Goal: Use online tool/utility: Utilize a website feature to perform a specific function

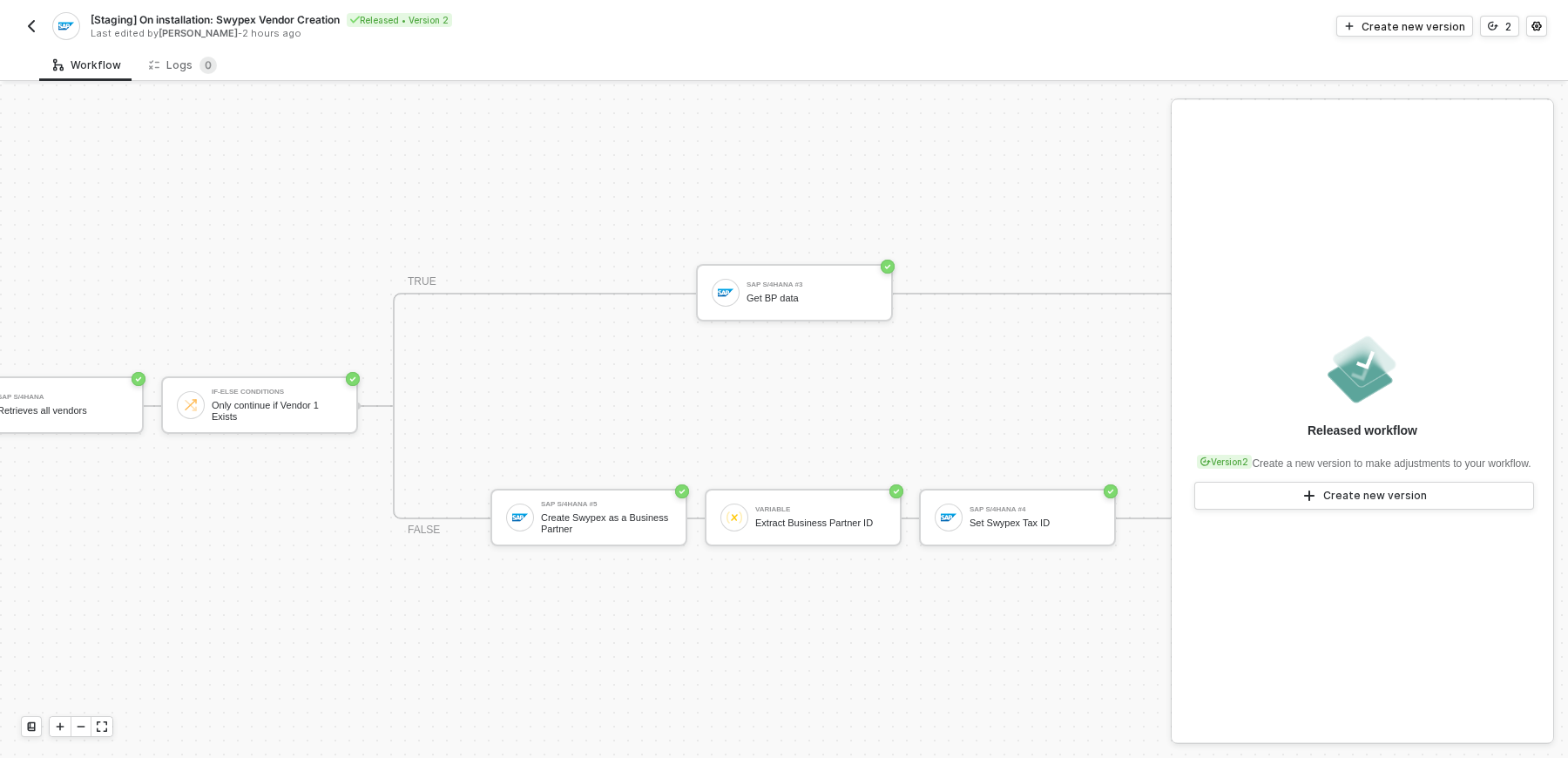
scroll to position [31, 340]
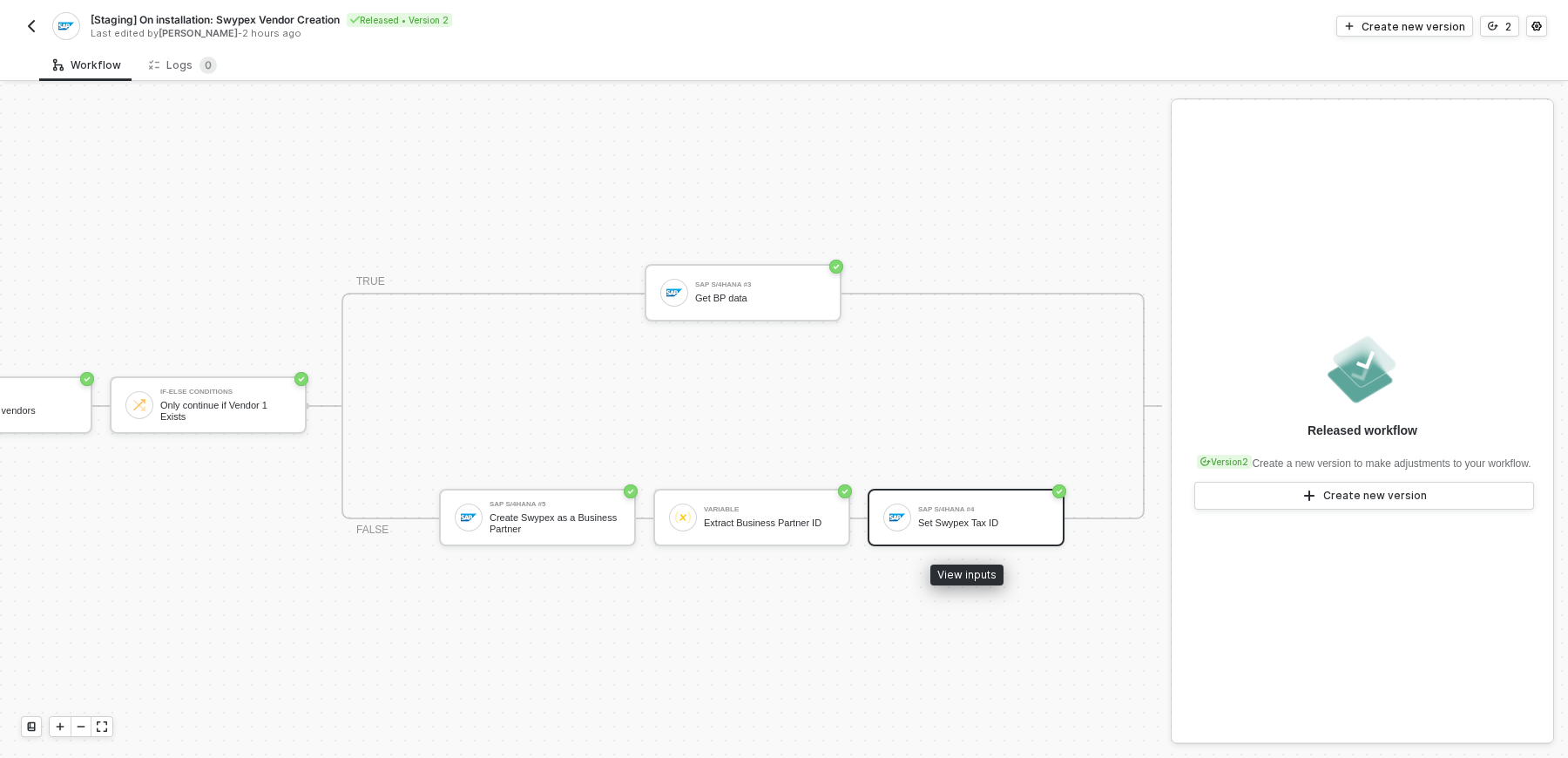
click at [906, 524] on div at bounding box center [897, 517] width 27 height 27
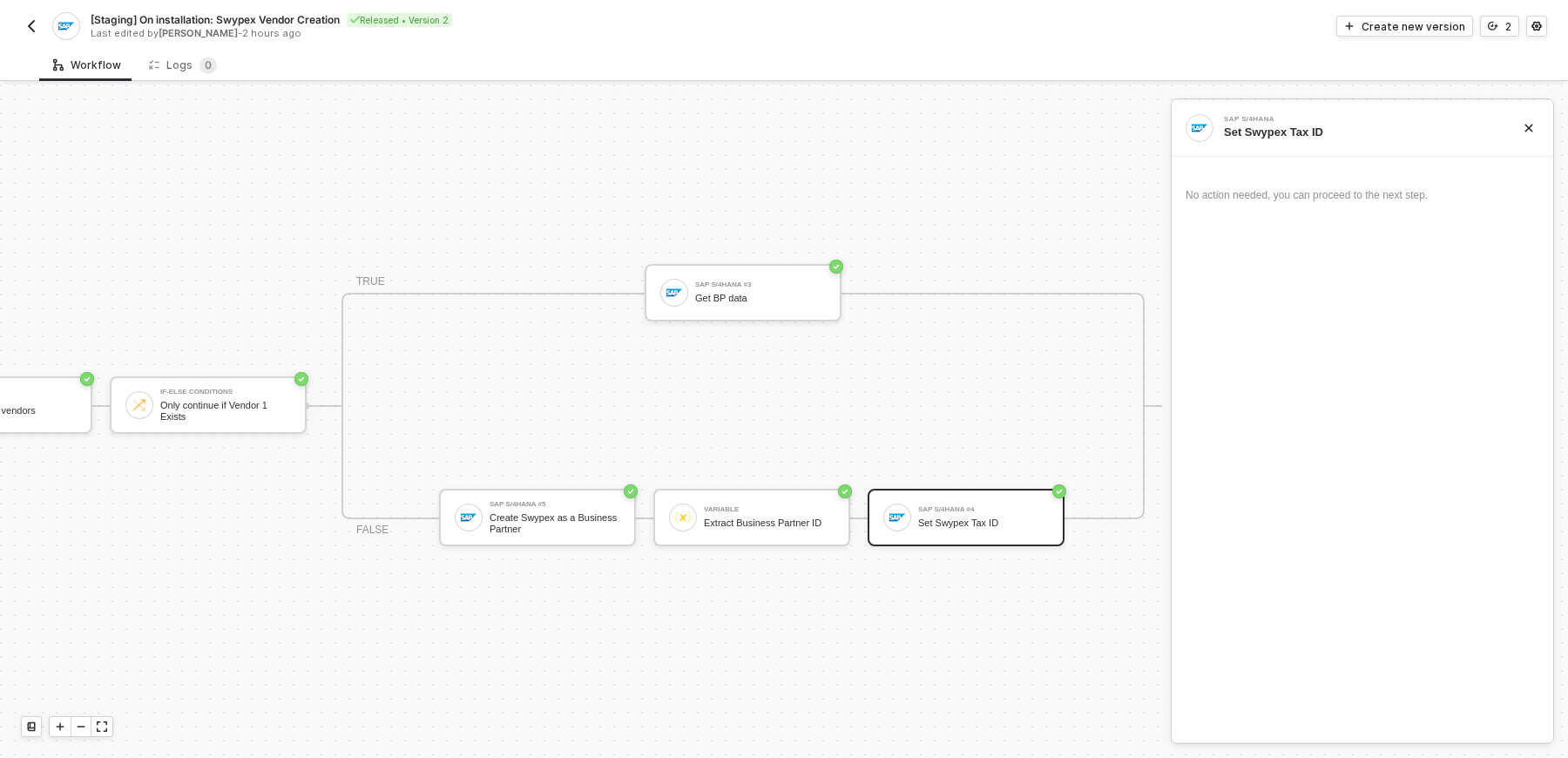
click at [1398, 194] on div "No action needed, you can proceed to the next step." at bounding box center [1363, 196] width 354 height 15
click at [938, 515] on div "SAP S/4HANA #4 Set Swypex Tax ID" at bounding box center [984, 517] width 131 height 33
click at [780, 538] on div "Variable Extract Business Partner ID" at bounding box center [752, 517] width 197 height 58
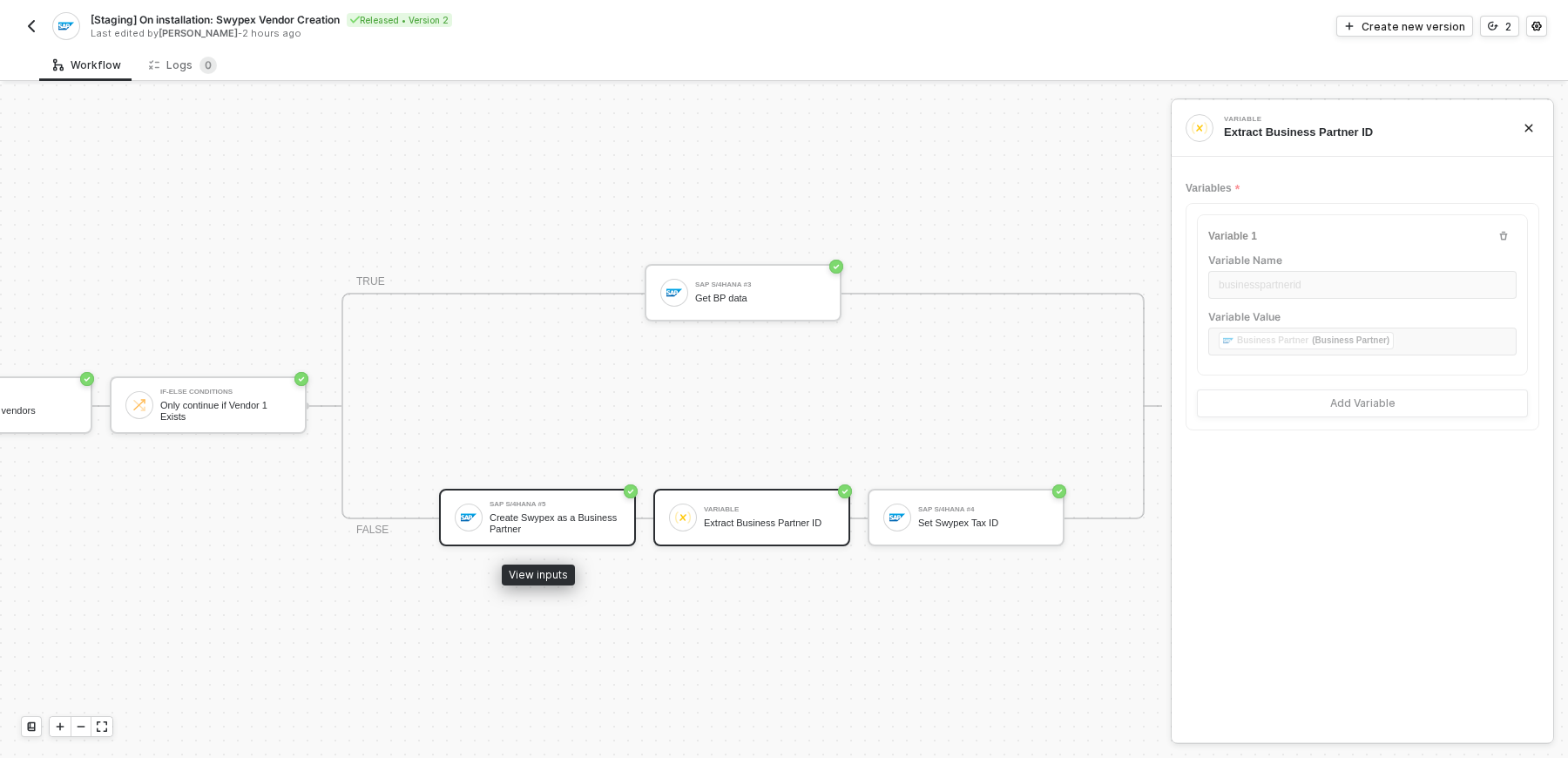
click at [543, 532] on div "Create Swypex as a Business Partner" at bounding box center [555, 523] width 131 height 22
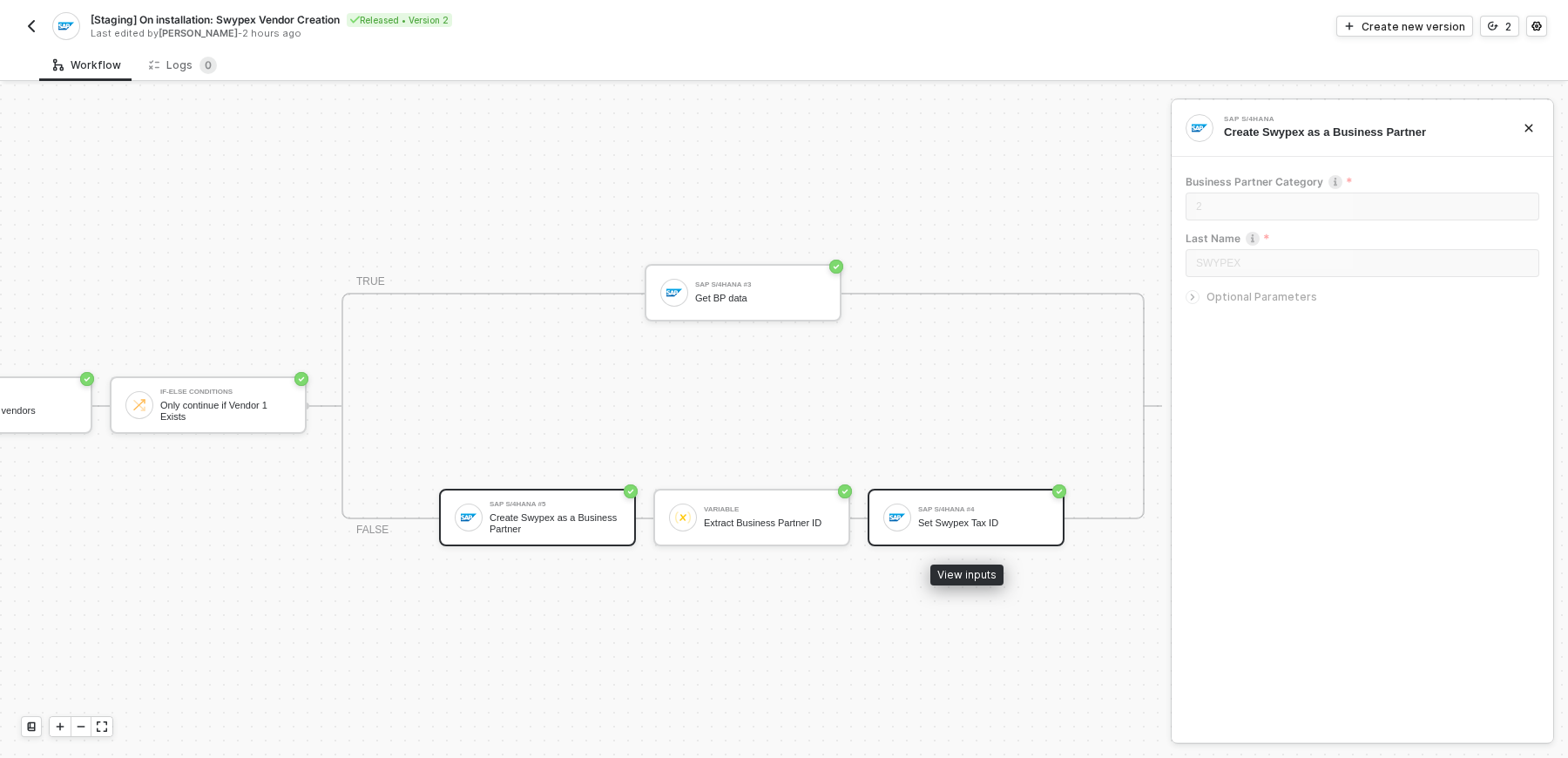
click at [884, 511] on div at bounding box center [897, 517] width 27 height 27
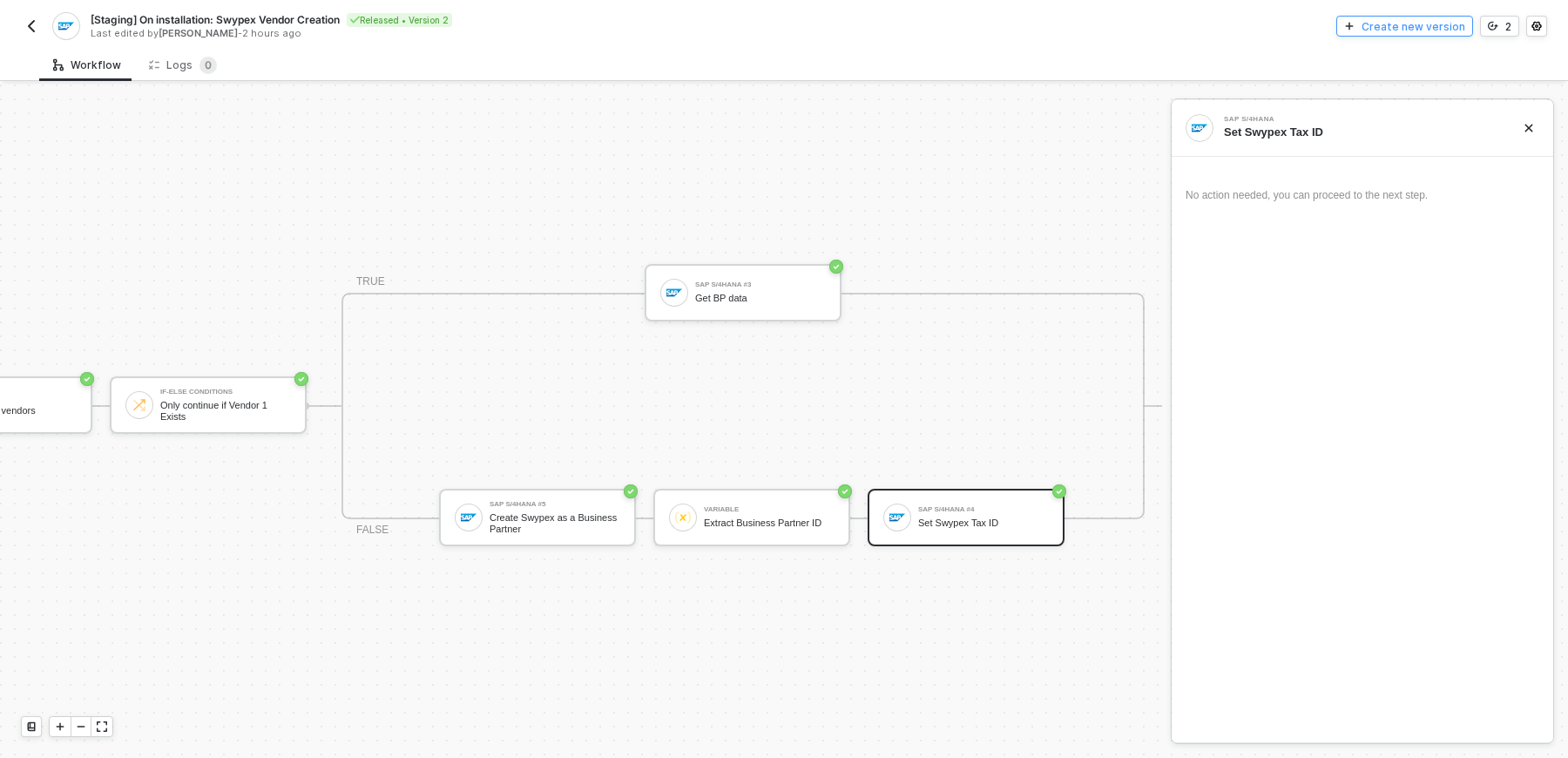
click at [1459, 22] on div "Create new version" at bounding box center [1413, 27] width 104 height 15
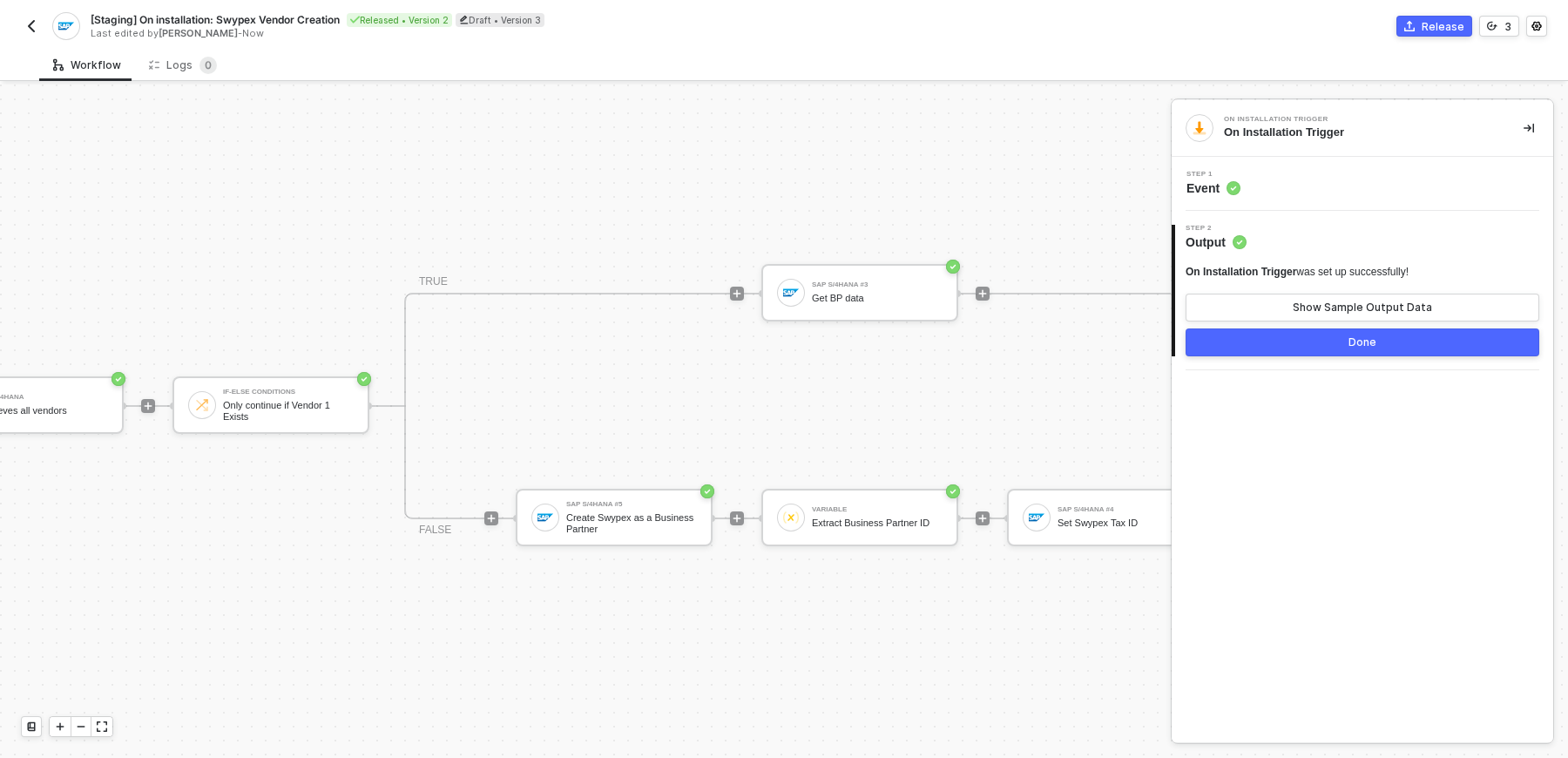
click at [1342, 187] on div "Step 1 Event" at bounding box center [1365, 184] width 377 height 27
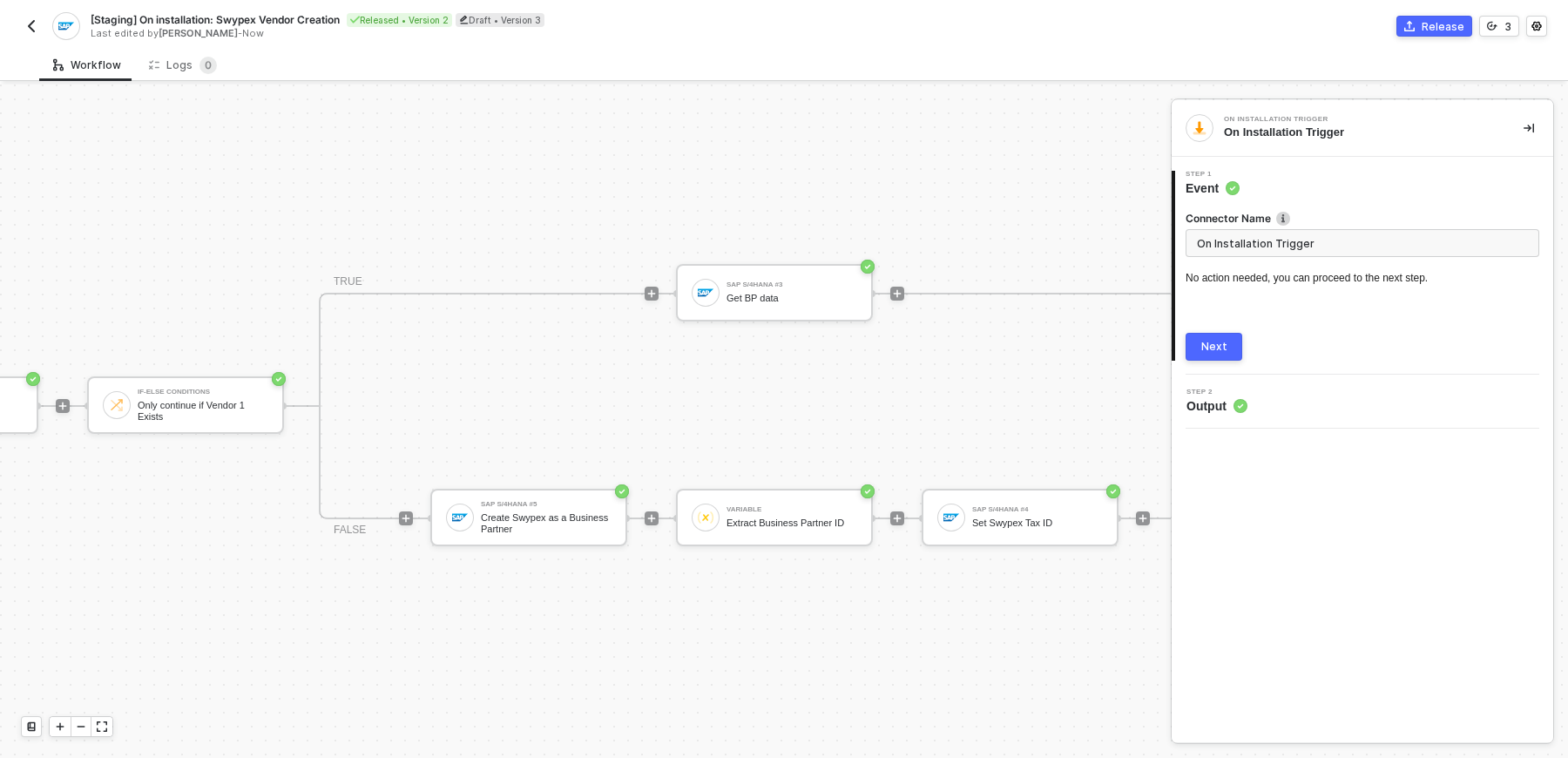
scroll to position [31, 449]
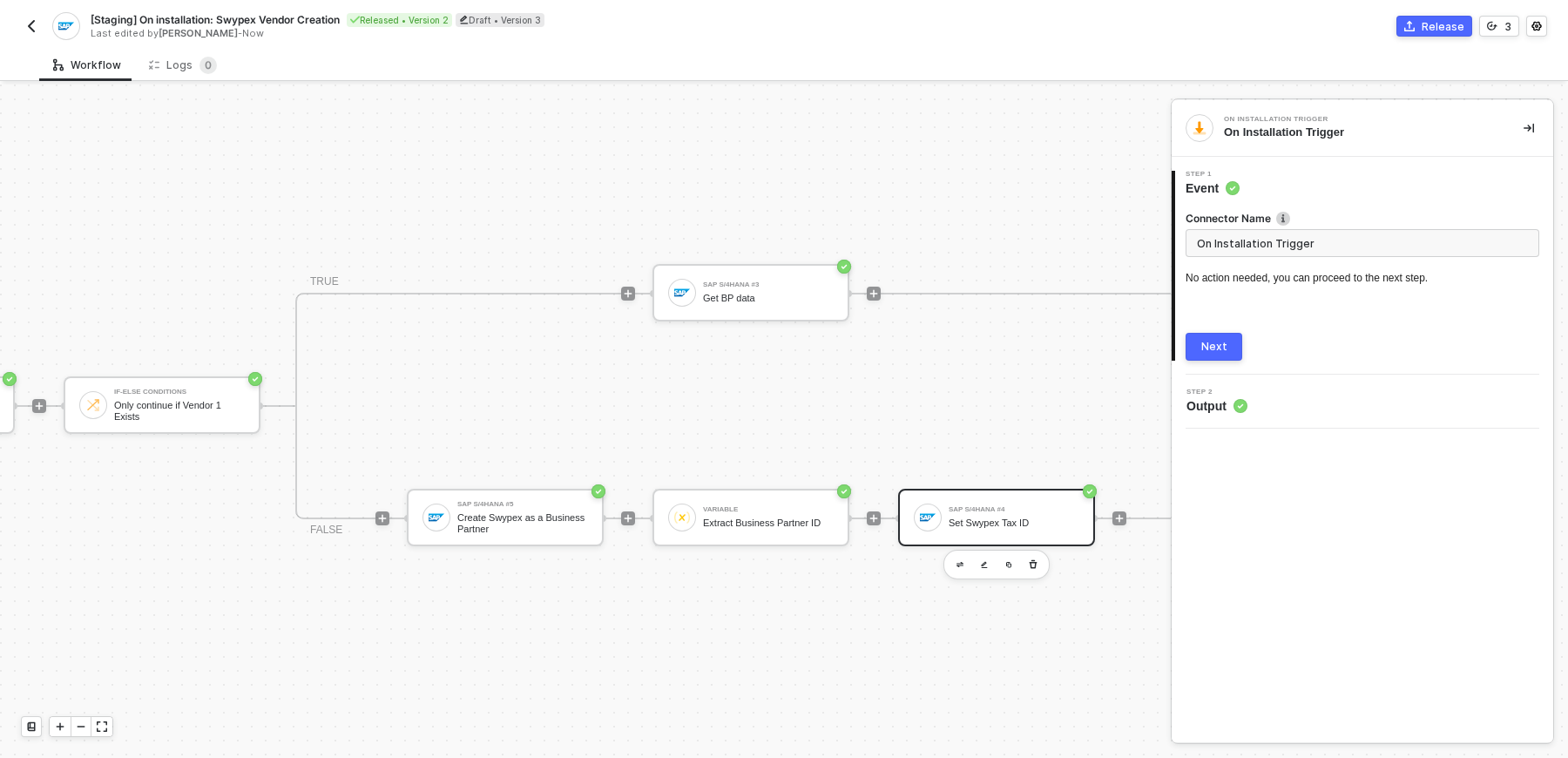
click at [917, 507] on div at bounding box center [927, 517] width 27 height 27
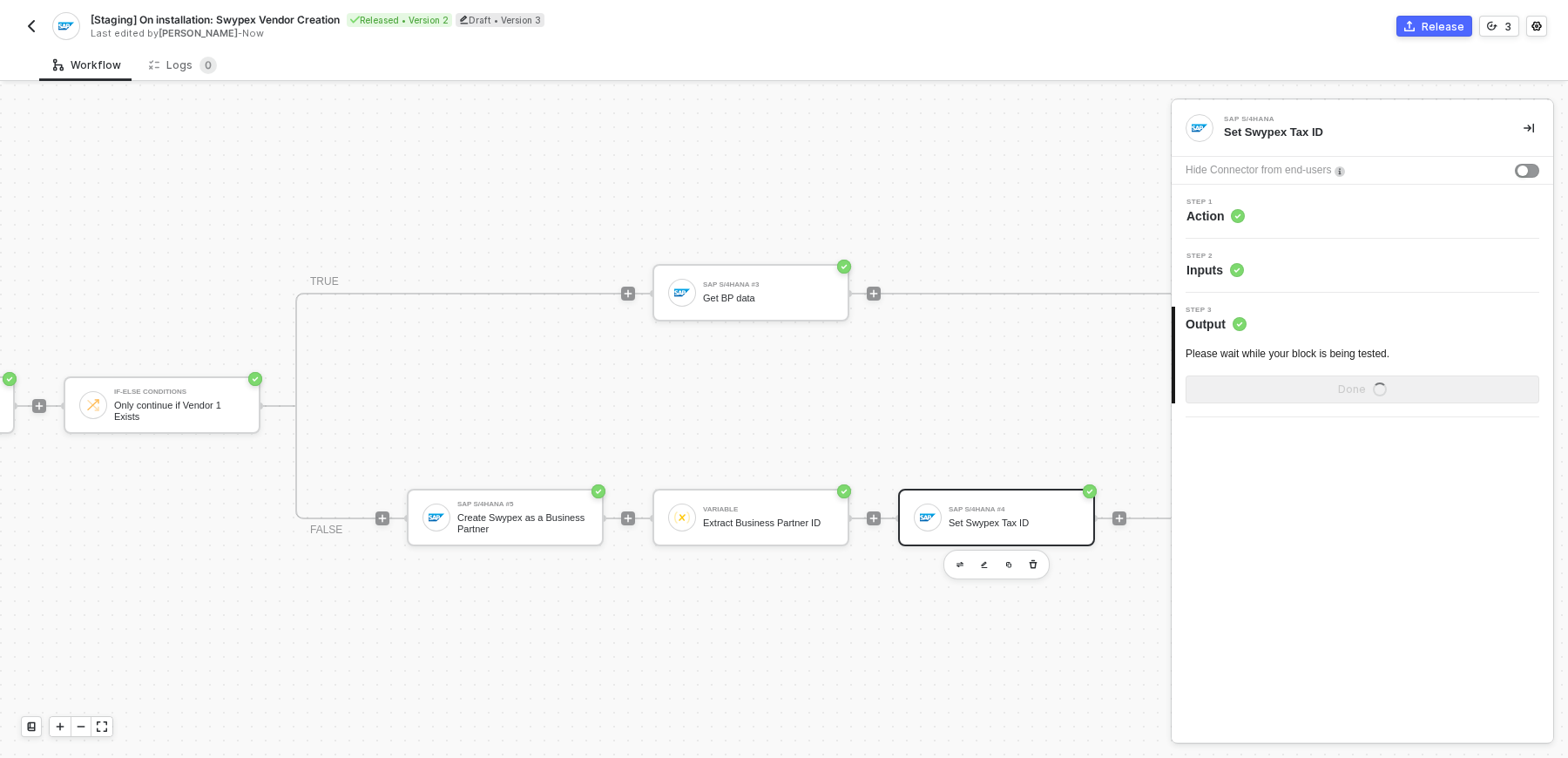
click at [1285, 261] on div "Step 2 Inputs" at bounding box center [1365, 266] width 377 height 27
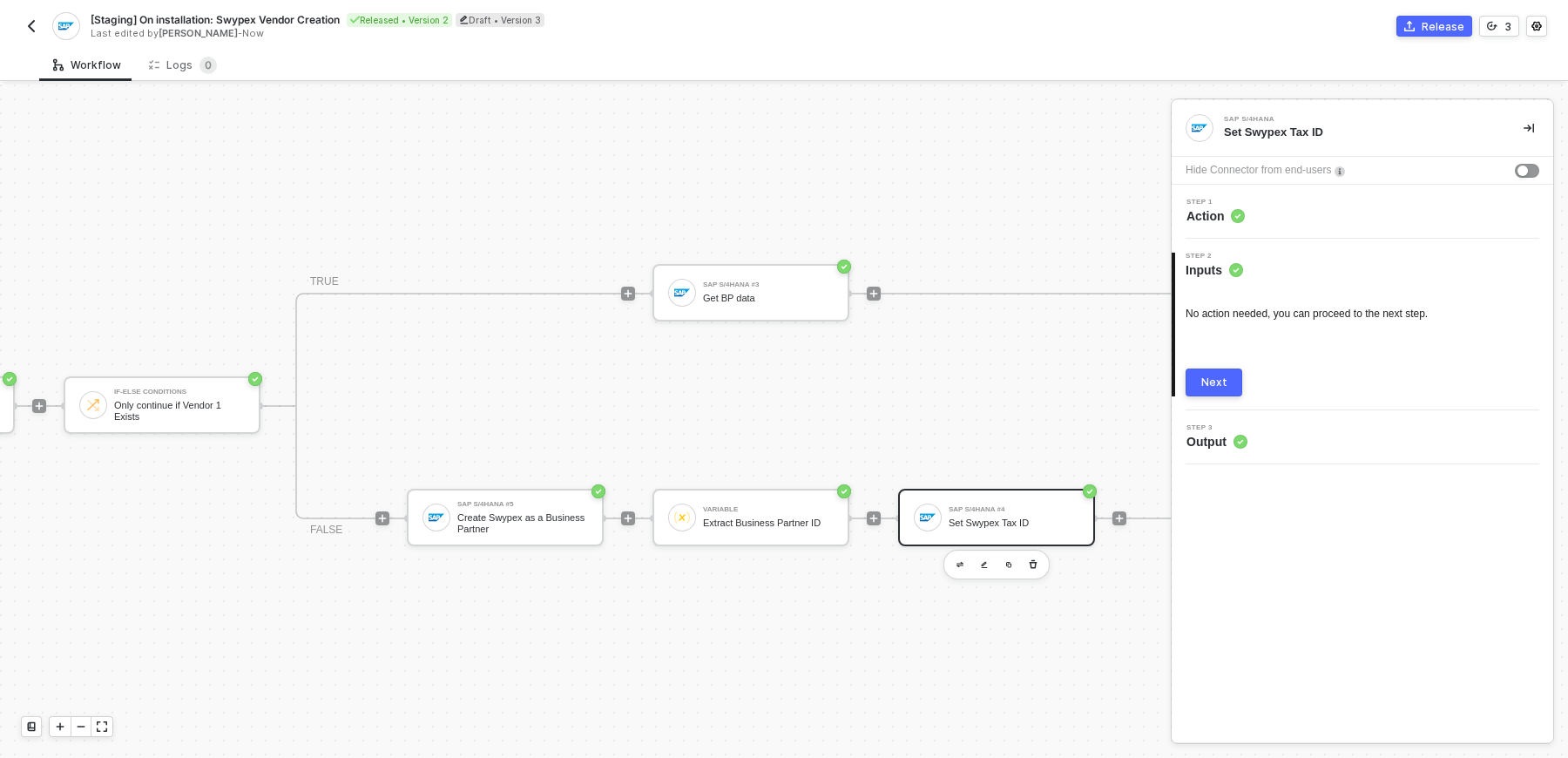
click at [1288, 229] on div "Step 1 Action" at bounding box center [1363, 212] width 382 height 54
click at [1286, 220] on div "Step 1 Action" at bounding box center [1365, 212] width 377 height 27
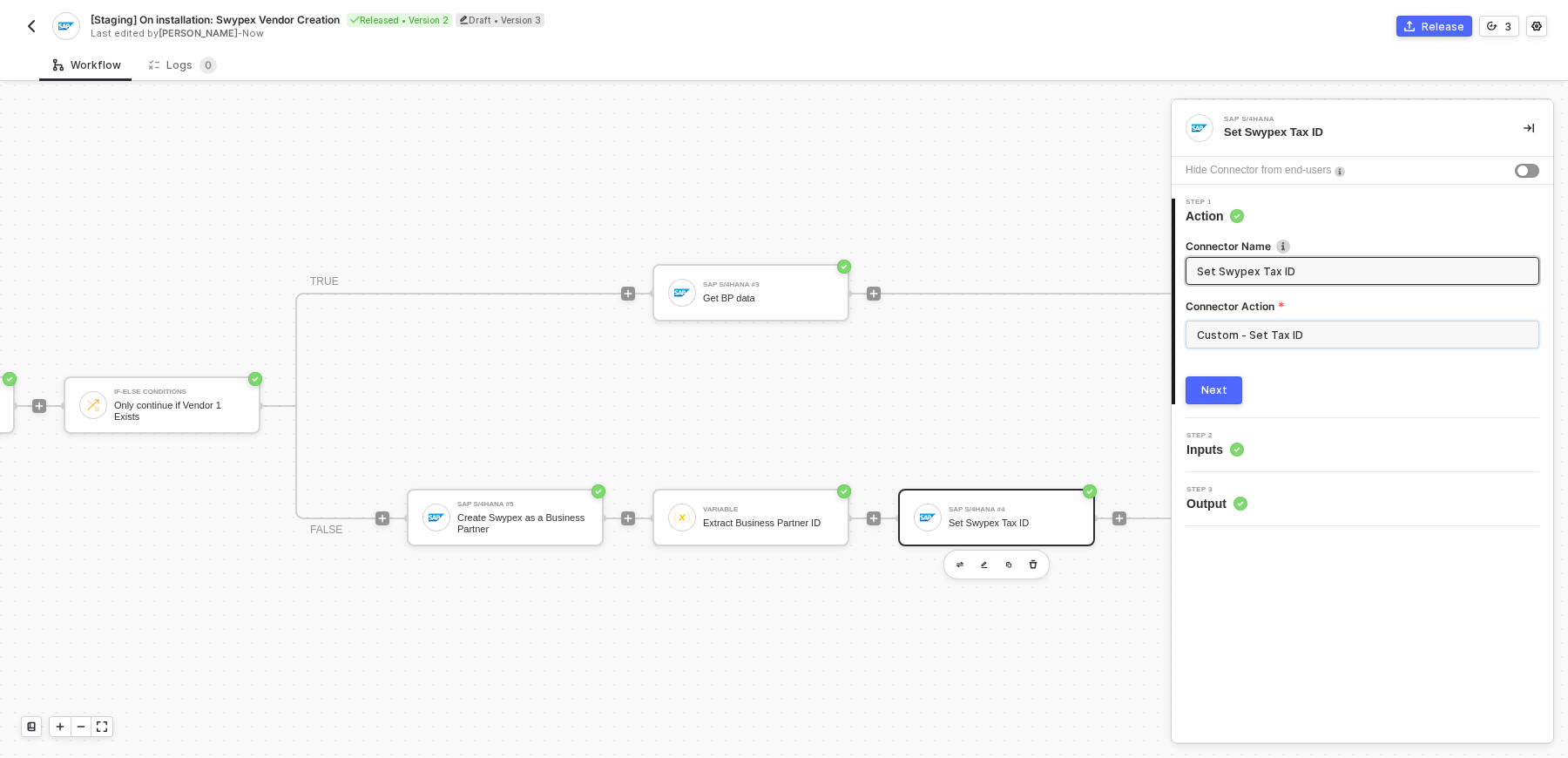
click at [1249, 345] on input "Custom - Set Tax ID" at bounding box center [1363, 334] width 354 height 27
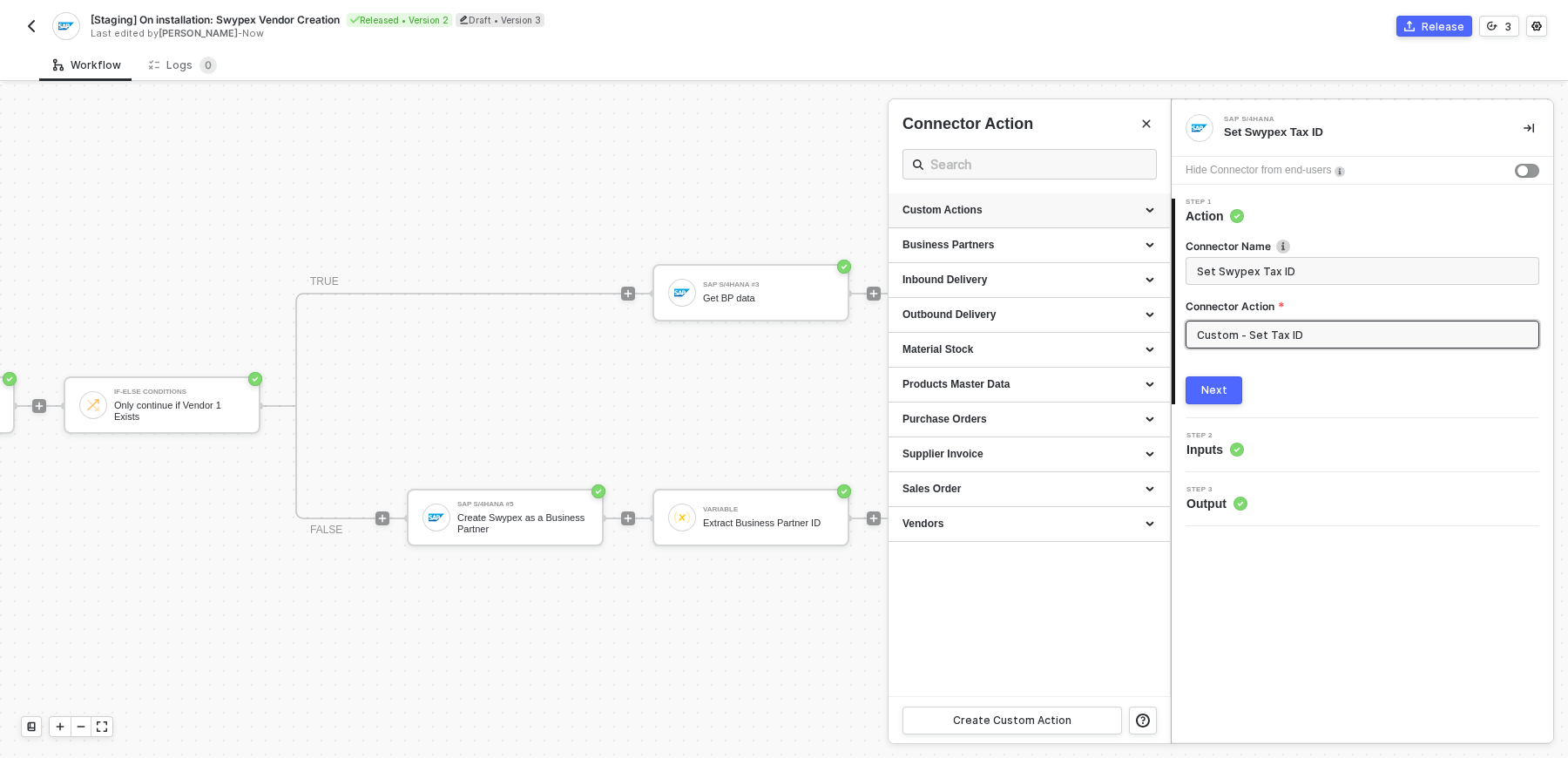
click at [1068, 220] on div "Custom Actions" at bounding box center [1030, 210] width 282 height 35
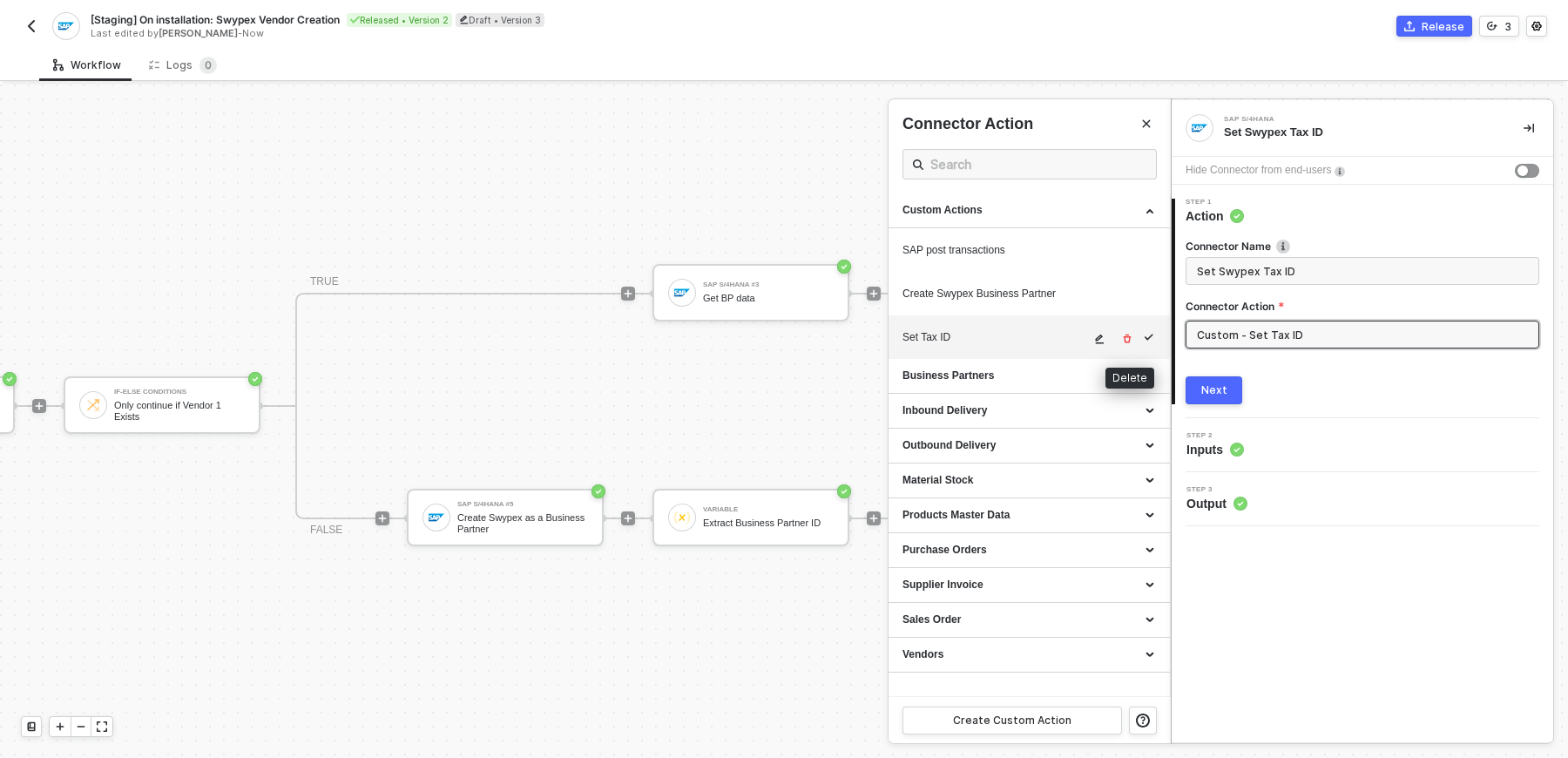
click at [1101, 344] on button "button" at bounding box center [1101, 339] width 21 height 21
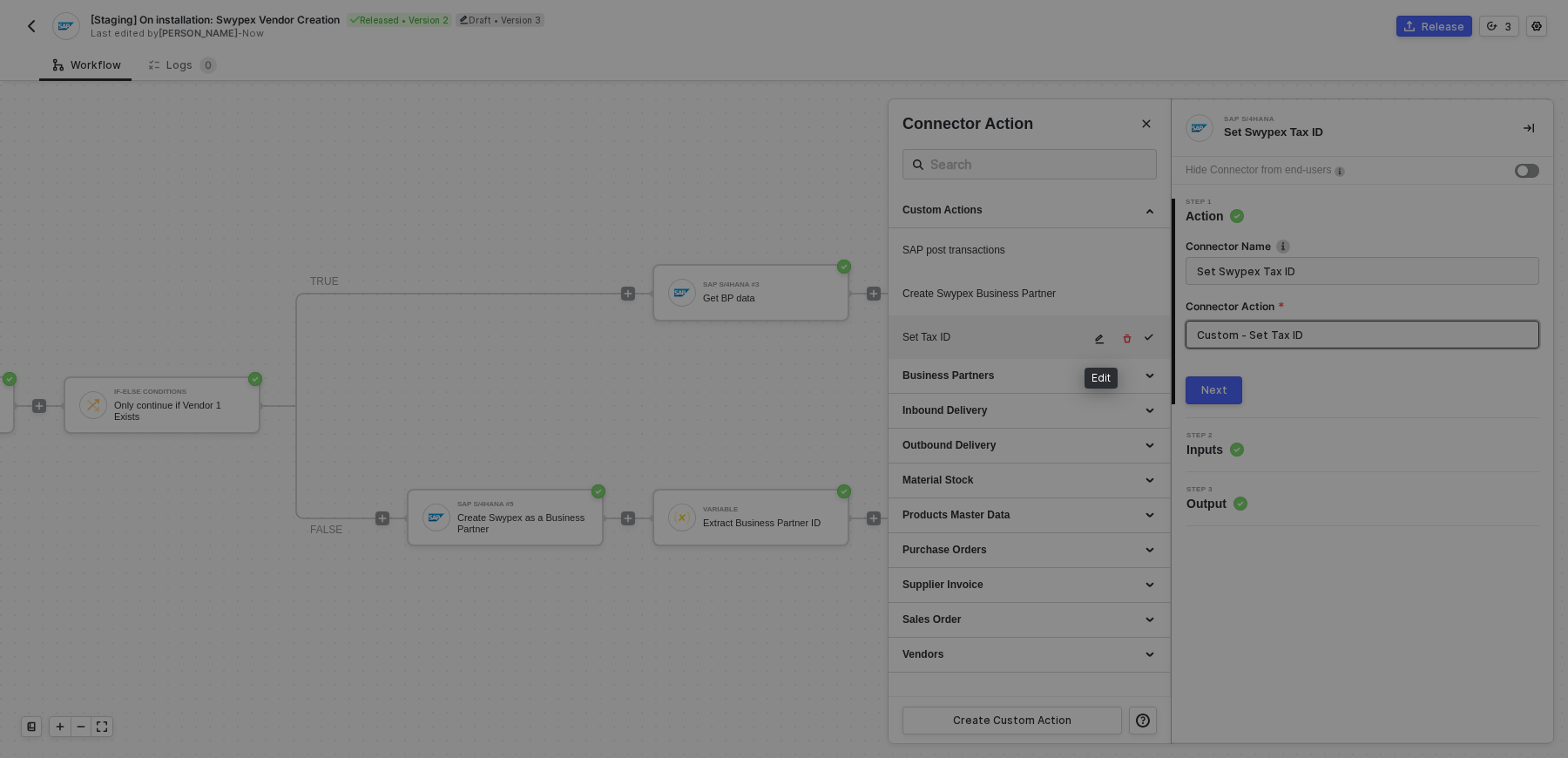
type textarea "HTTP/1.1 403 Forbidden { "data": [ [ { "json": { "message": "AxiosError: Reques…"
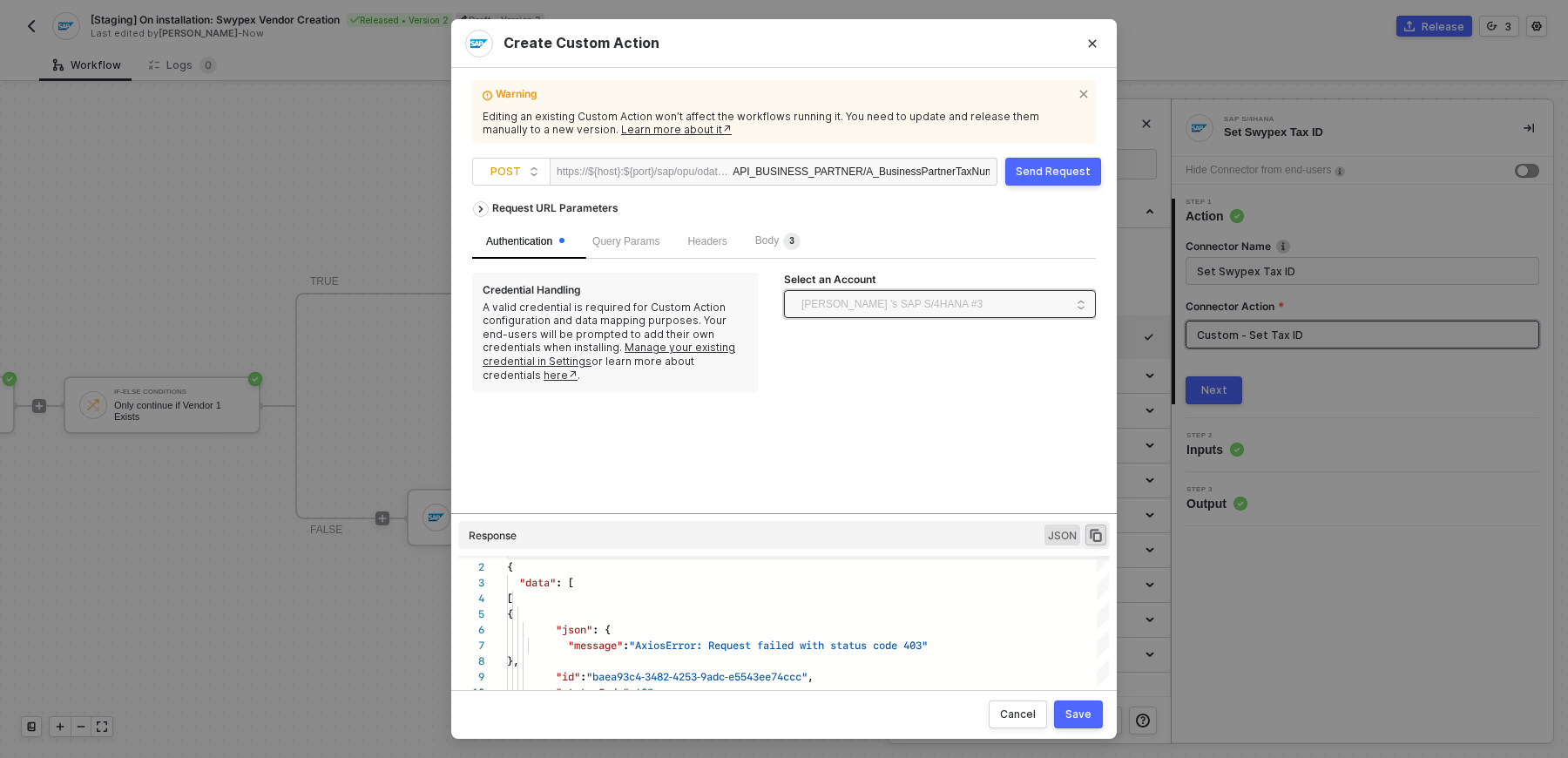
click at [931, 291] on span "[PERSON_NAME] 's SAP S/4HANA #3" at bounding box center [892, 305] width 182 height 27
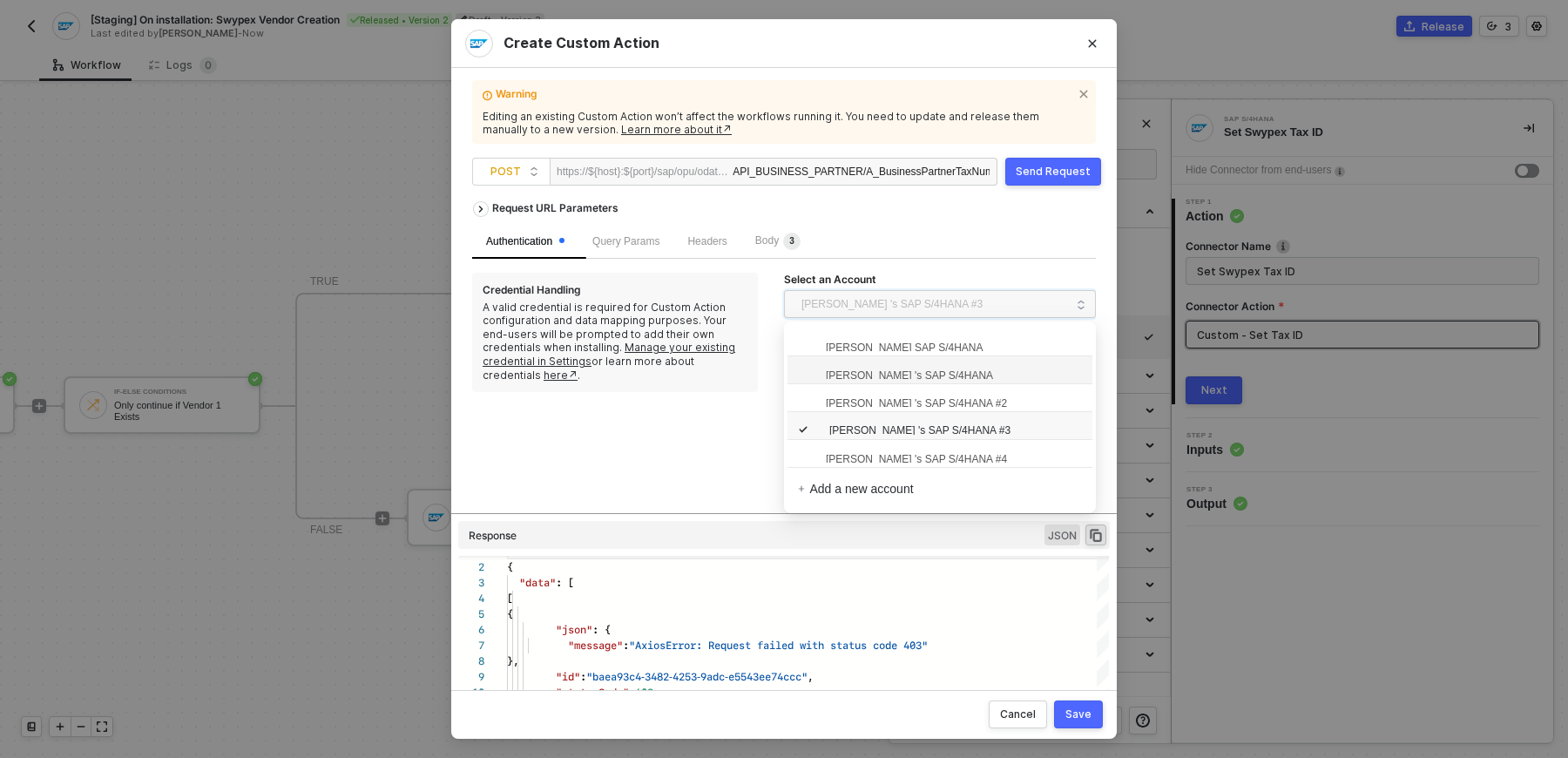
click at [935, 372] on span "[PERSON_NAME] 's SAP S/4HANA" at bounding box center [895, 375] width 195 height 18
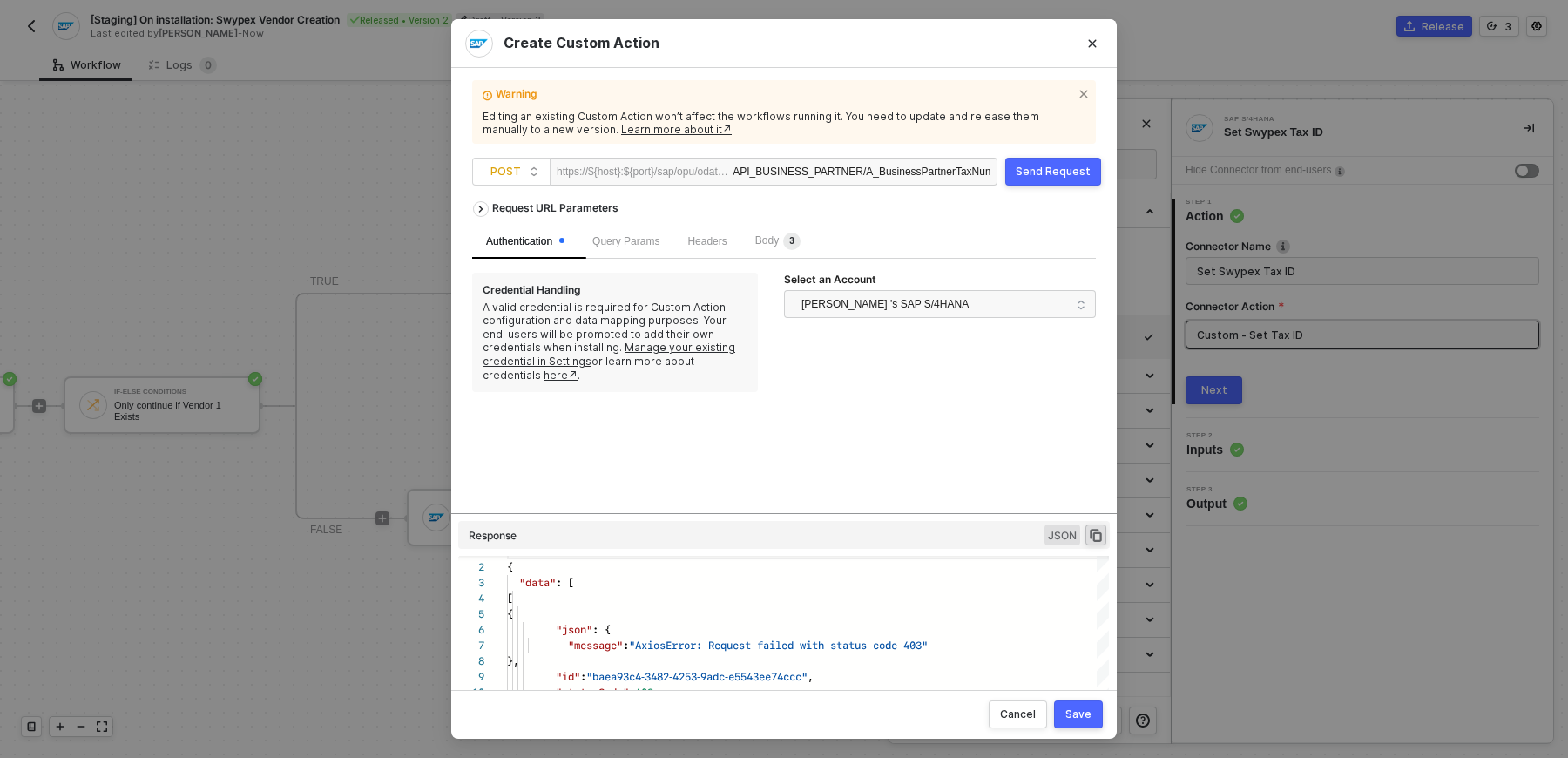
click at [1045, 169] on div "Send Request" at bounding box center [1053, 172] width 75 height 14
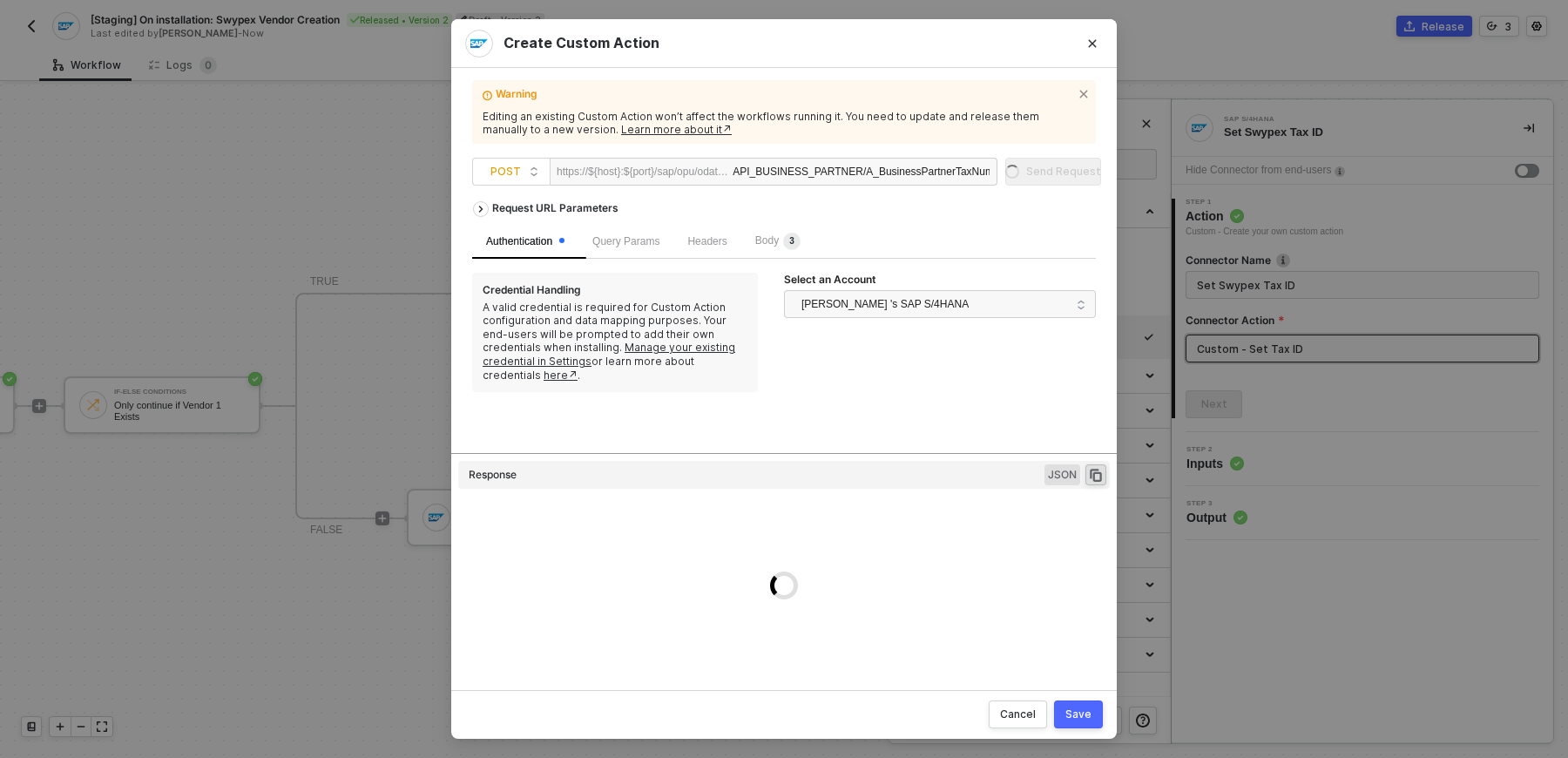
drag, startPoint x: 767, startPoint y: 543, endPoint x: 780, endPoint y: 460, distance: 84.0
click at [780, 460] on div "Request URL Parameters Authentication Query Params Headers Body 3 Credential Ha…" at bounding box center [784, 434] width 624 height 483
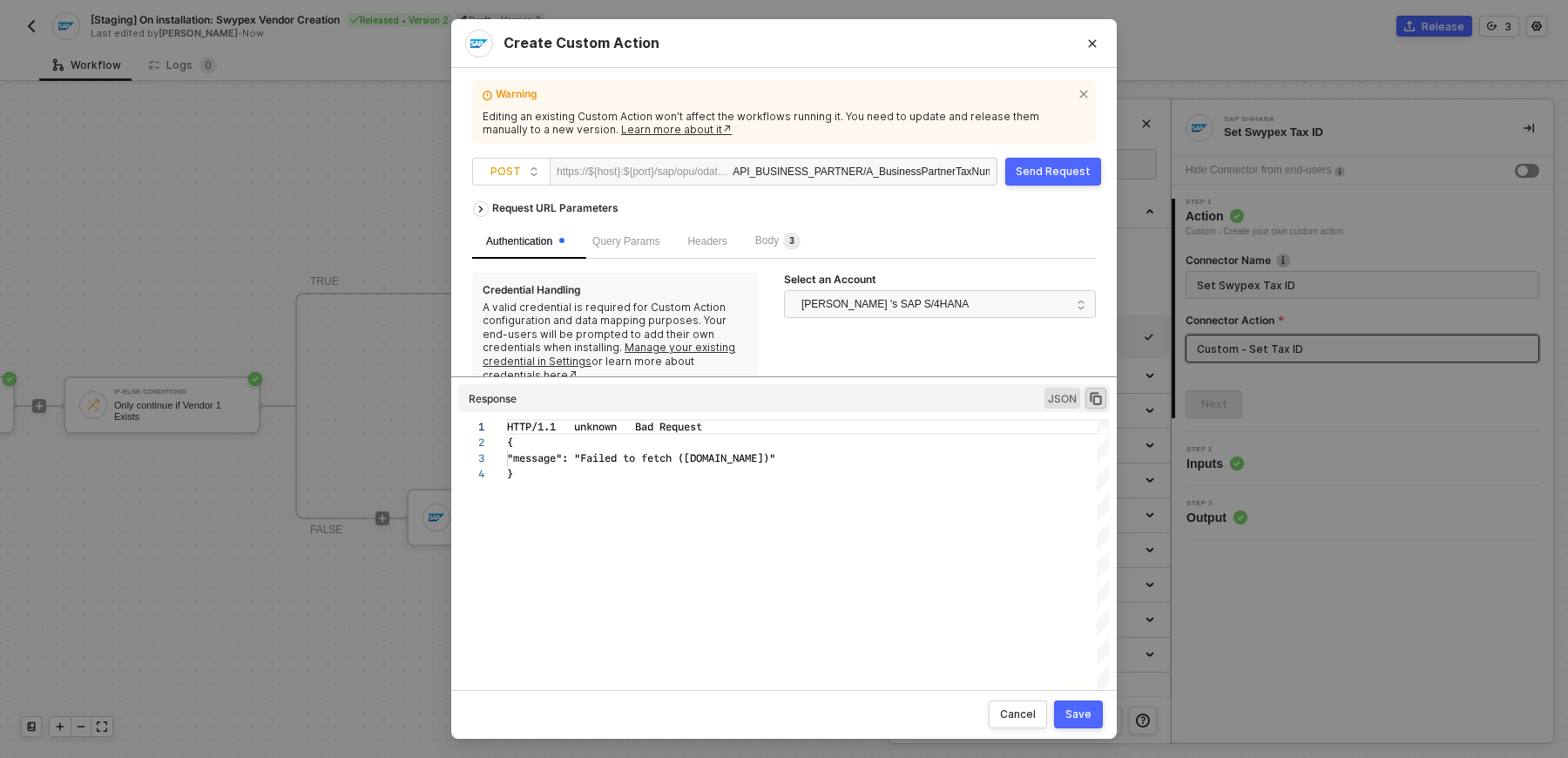
scroll to position [46, 0]
click at [902, 313] on span "[PERSON_NAME] 's SAP S/4HANA" at bounding box center [884, 305] width 167 height 27
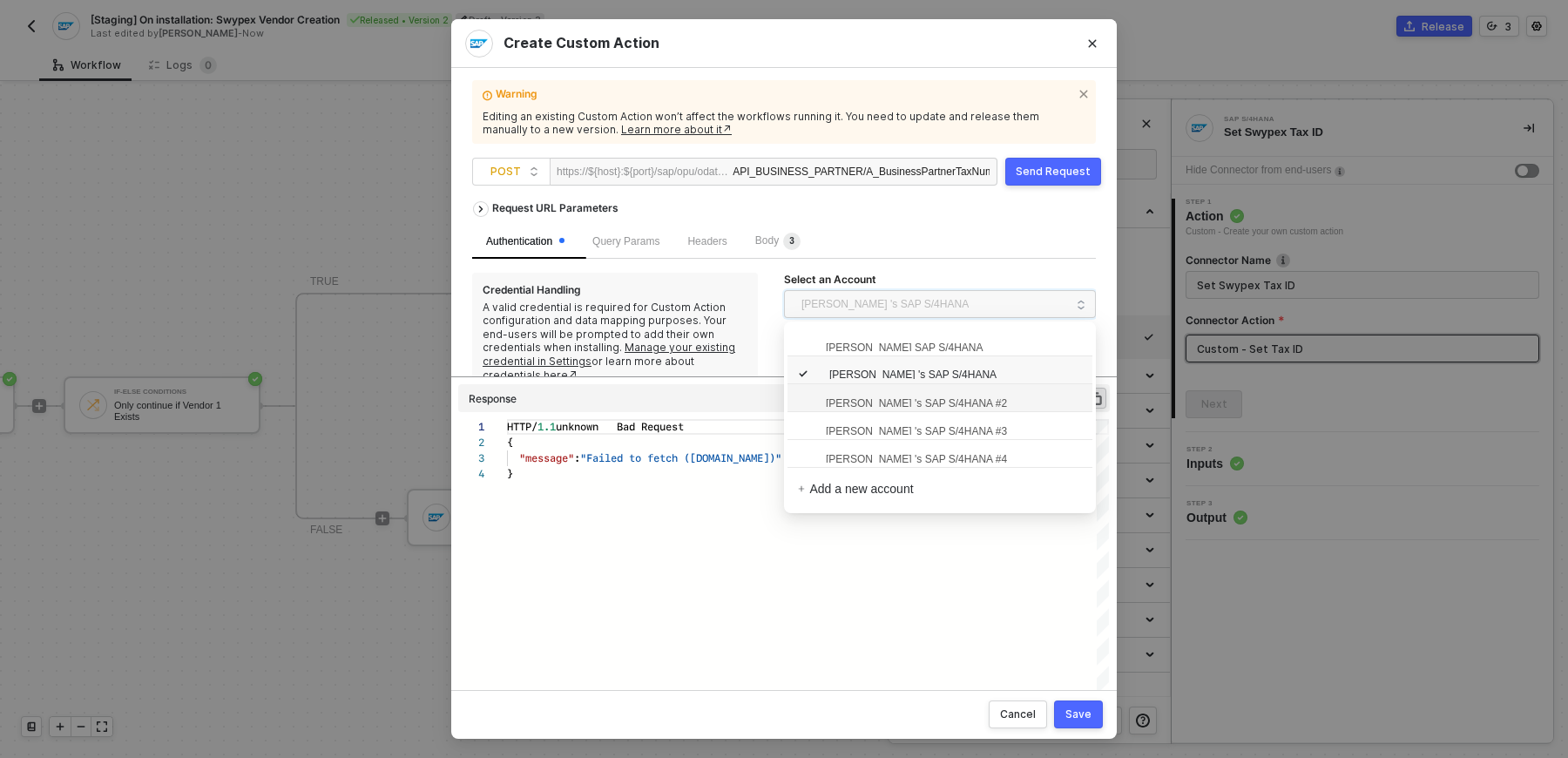
click at [874, 395] on span "[PERSON_NAME] 's SAP S/4HANA #2" at bounding box center [902, 403] width 209 height 18
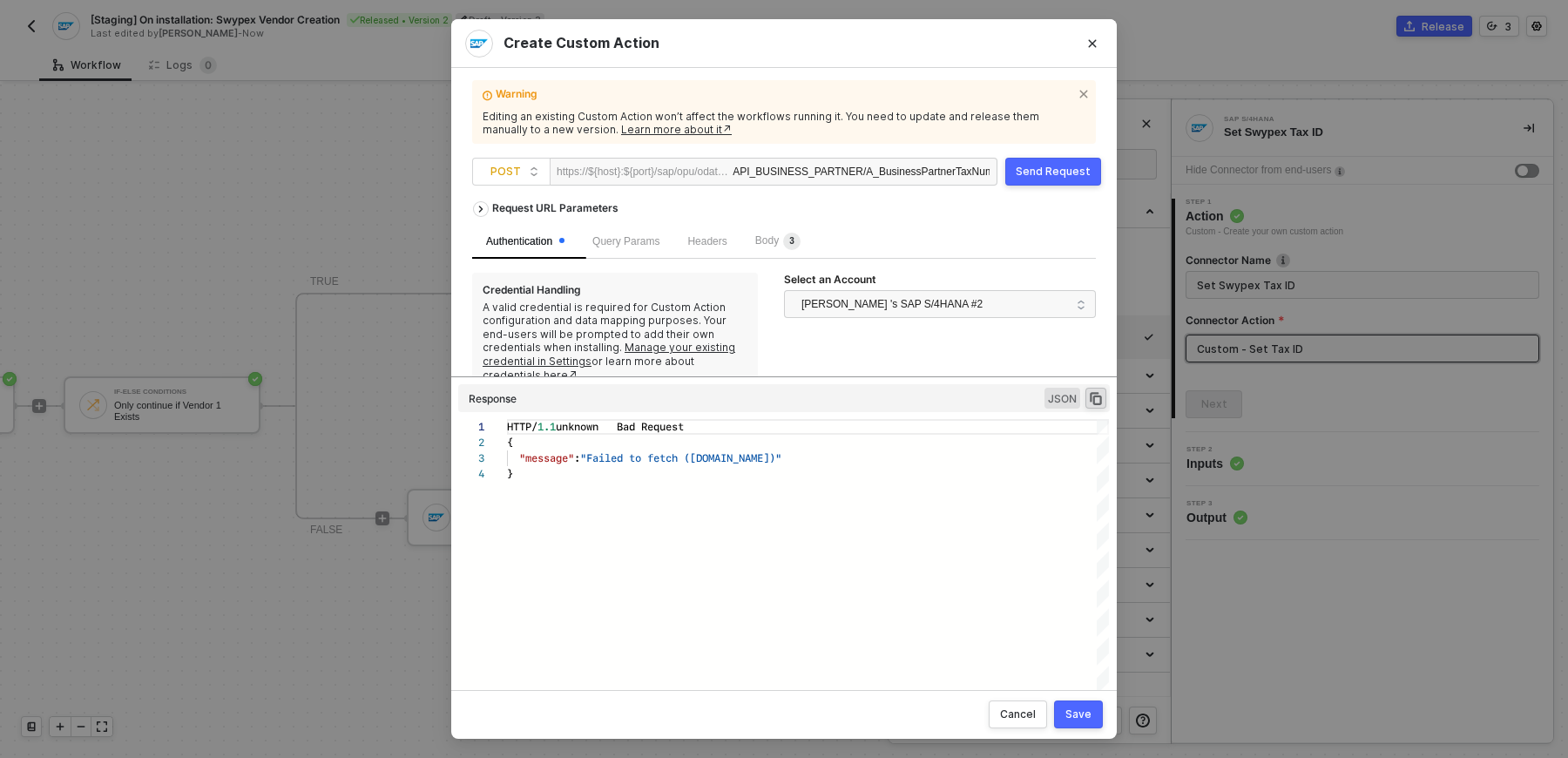
click at [1072, 190] on div "Warning Editing an existing Custom Action won’t affect the workflows running it…" at bounding box center [784, 379] width 624 height 581
click at [1072, 178] on div "Send Request" at bounding box center [1053, 172] width 75 height 14
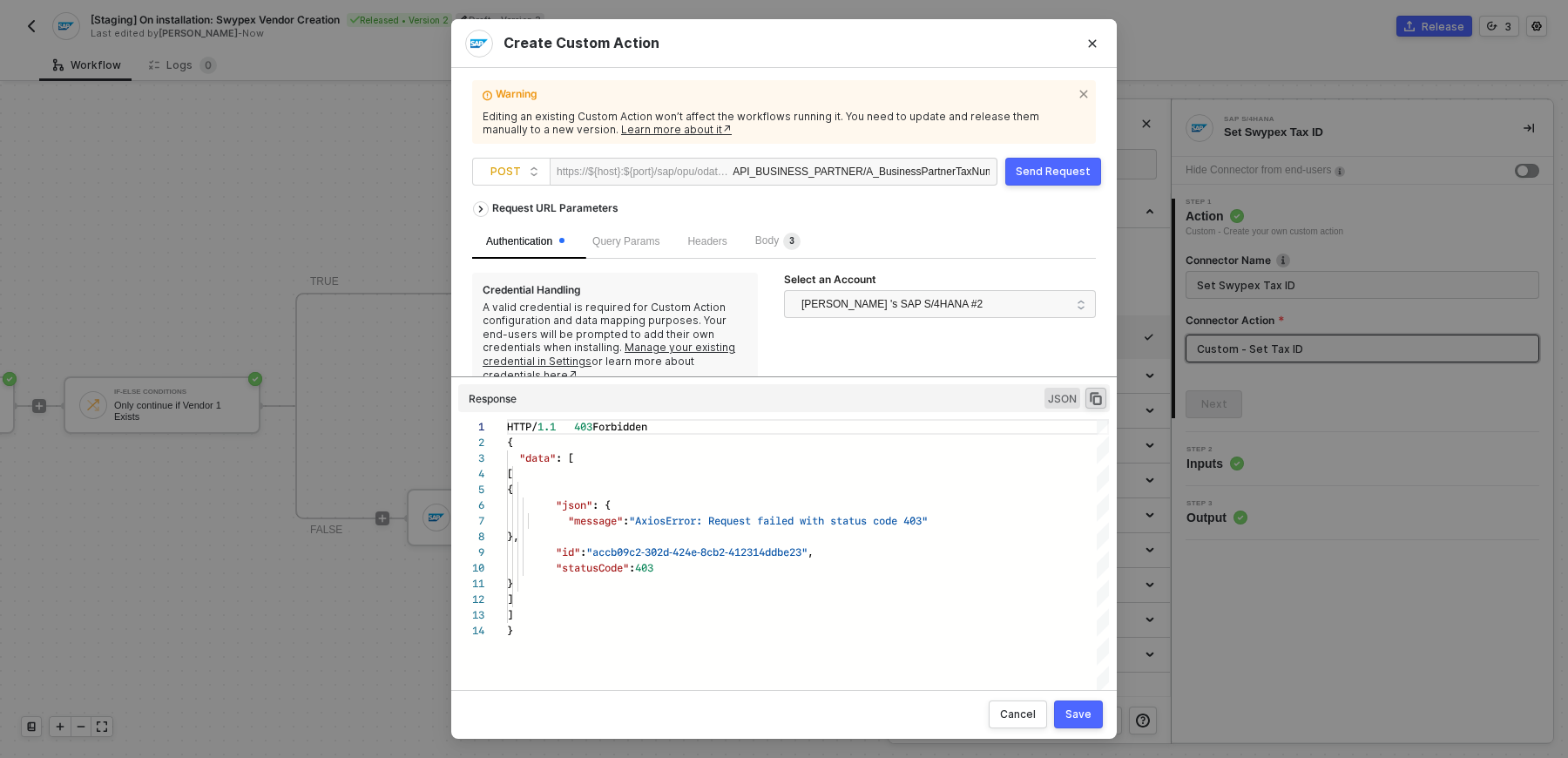
scroll to position [157, 0]
click at [932, 311] on span "[PERSON_NAME] 's SAP S/4HANA #2" at bounding box center [892, 305] width 182 height 27
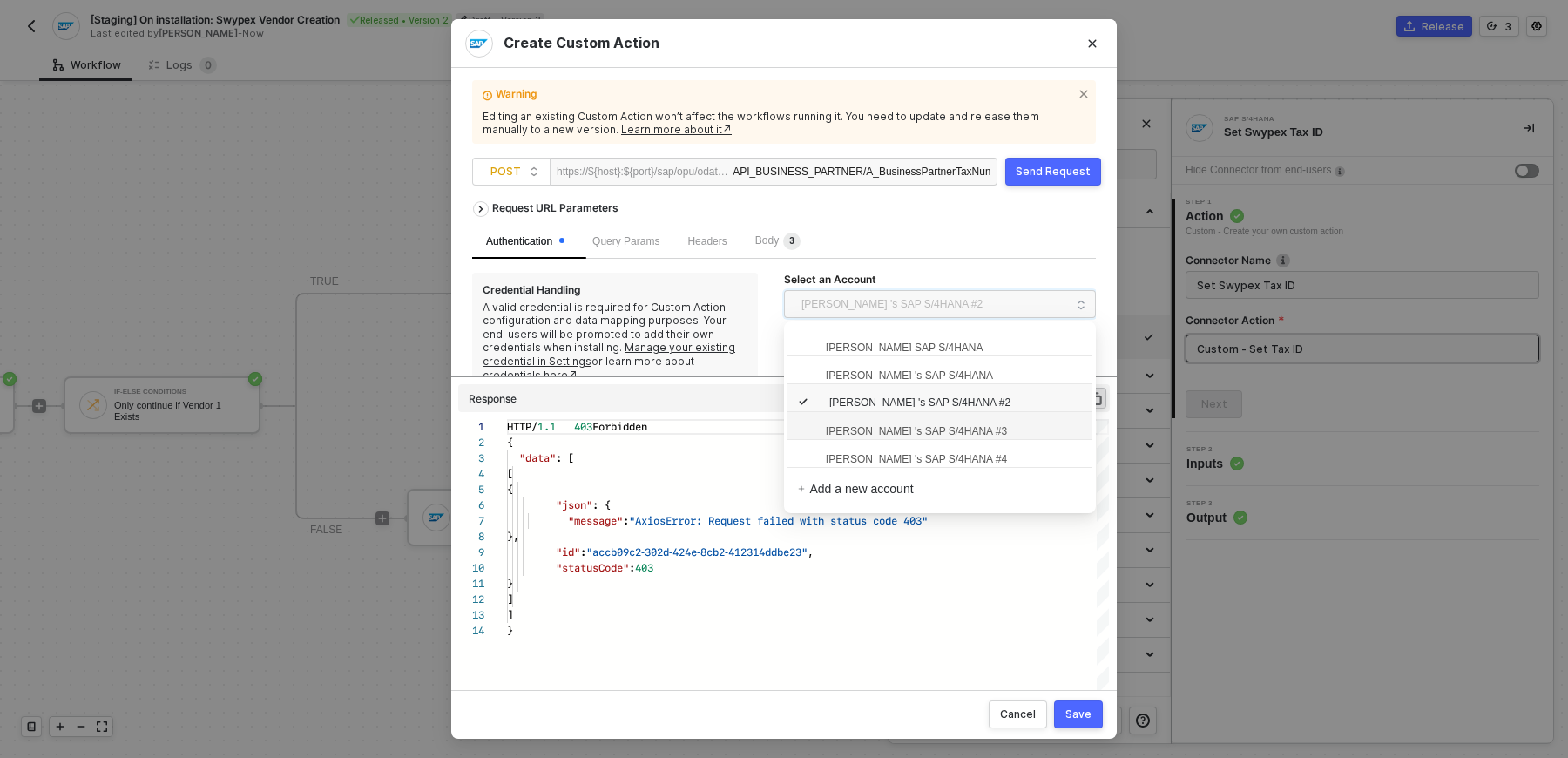
click at [966, 428] on span "[PERSON_NAME] 's SAP S/4HANA #3" at bounding box center [902, 430] width 209 height 18
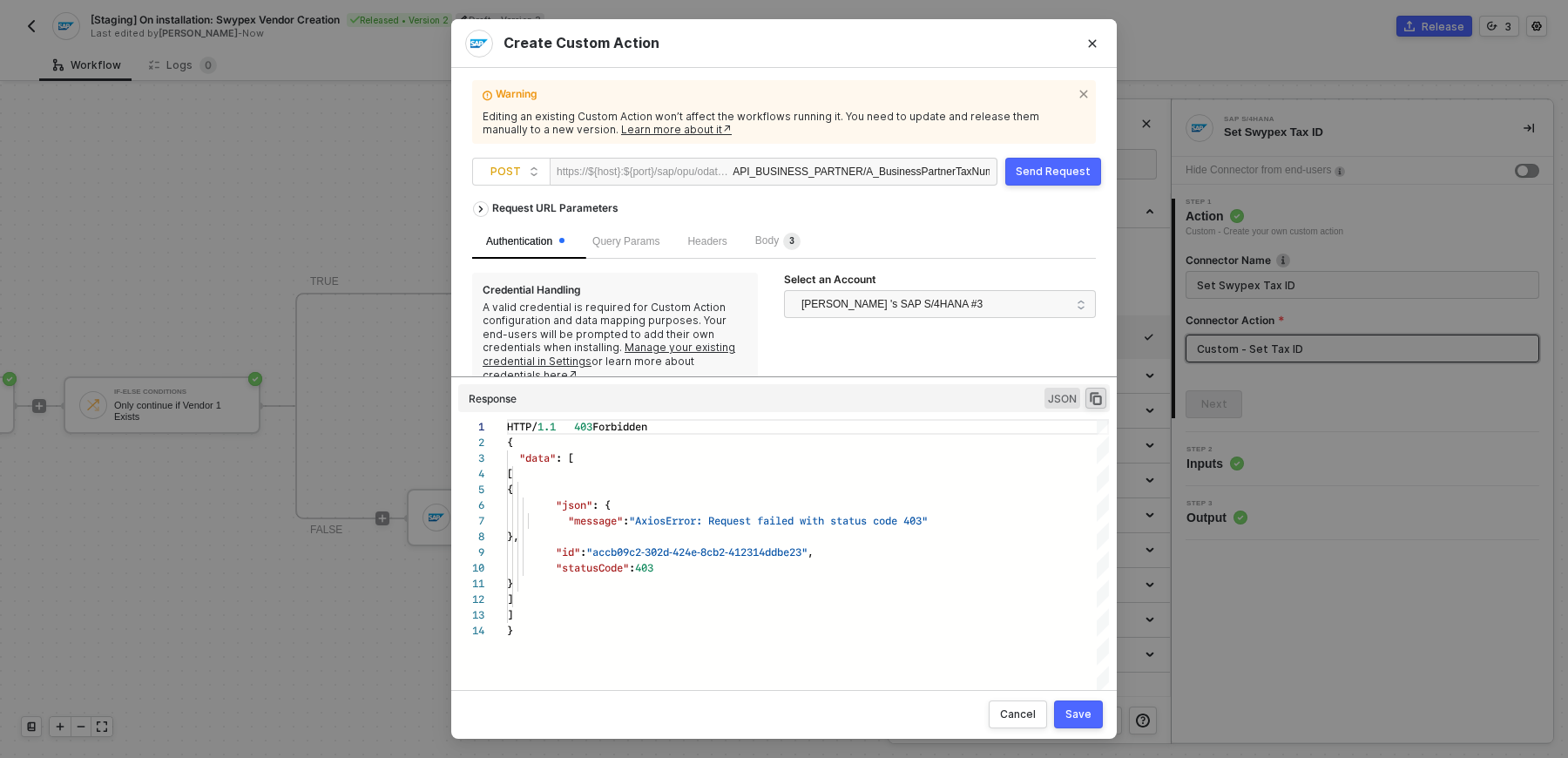
click at [1054, 182] on button "Send Request" at bounding box center [1054, 171] width 96 height 27
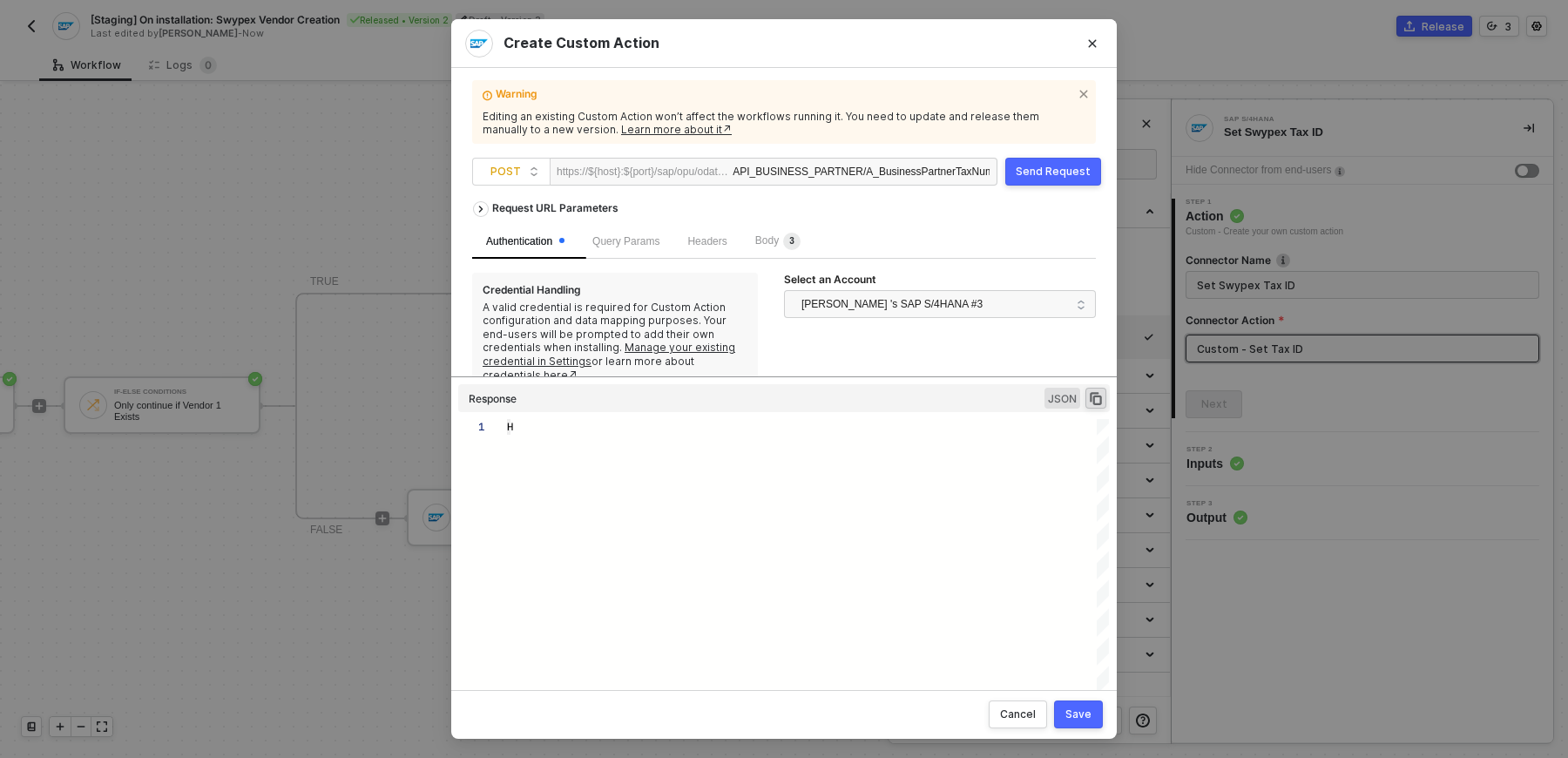
type textarea "HTTP/1.1 403 Forbidden { "data": [ [ { "json": { "message": "AxiosError: Reques…"
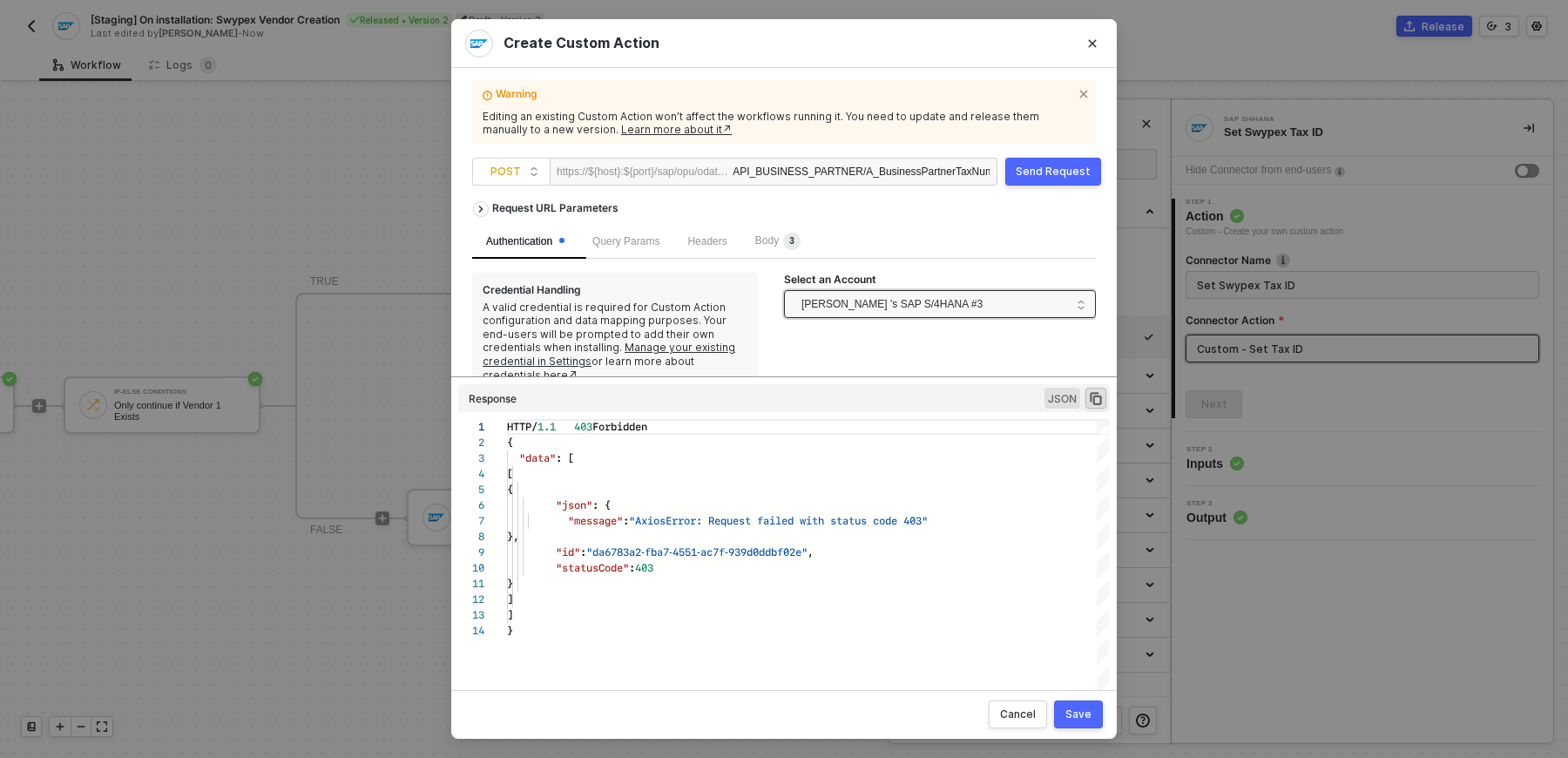
click at [997, 303] on span "[PERSON_NAME] 's SAP S/4HANA #3" at bounding box center [935, 304] width 268 height 27
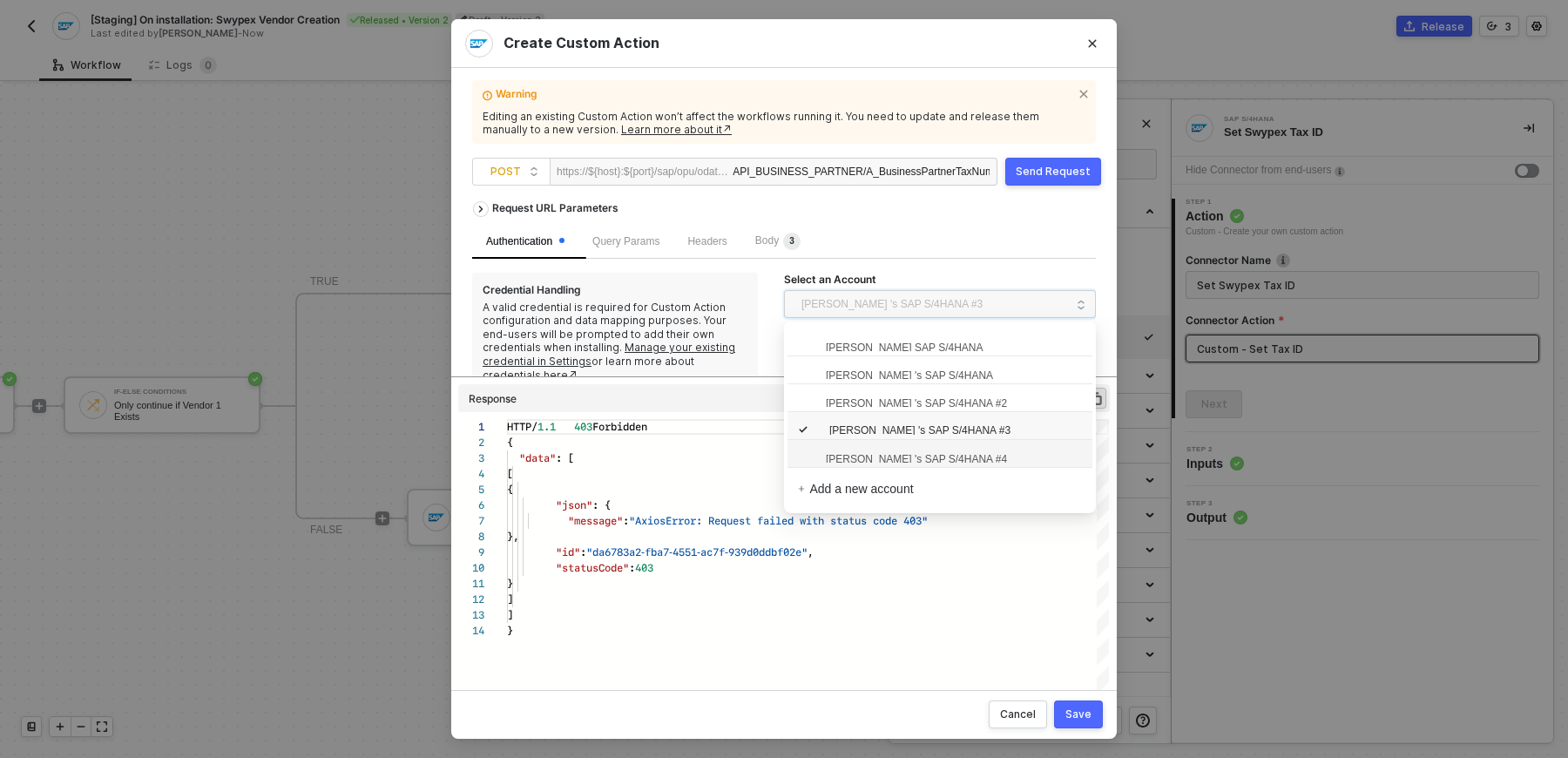
click at [946, 466] on div "[PERSON_NAME] 's SAP S/4HANA #4" at bounding box center [940, 453] width 305 height 27
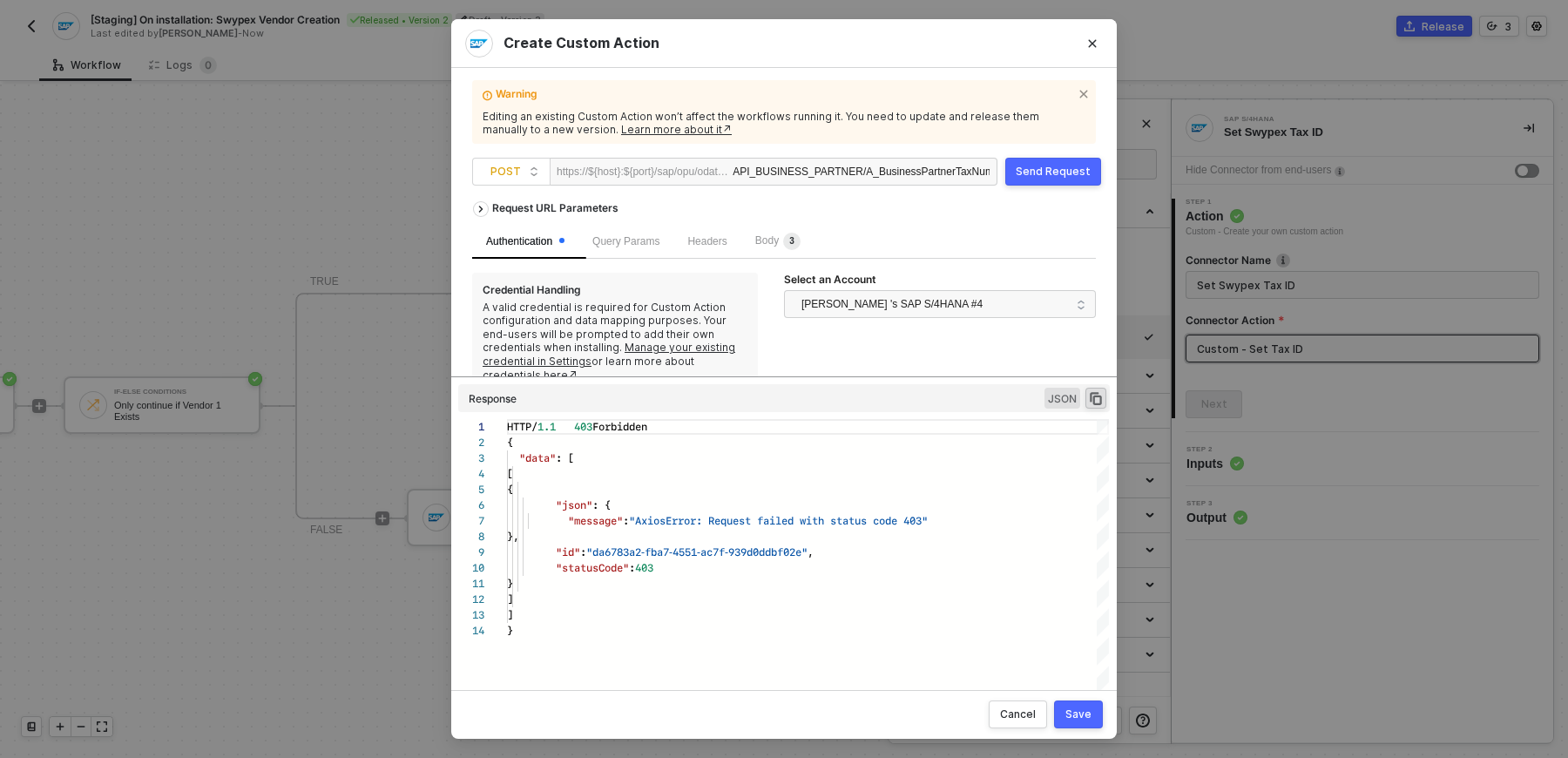
click at [1041, 174] on div "Send Request" at bounding box center [1053, 172] width 75 height 14
click at [975, 307] on span "[PERSON_NAME] 's SAP S/4HANA #4" at bounding box center [935, 304] width 268 height 27
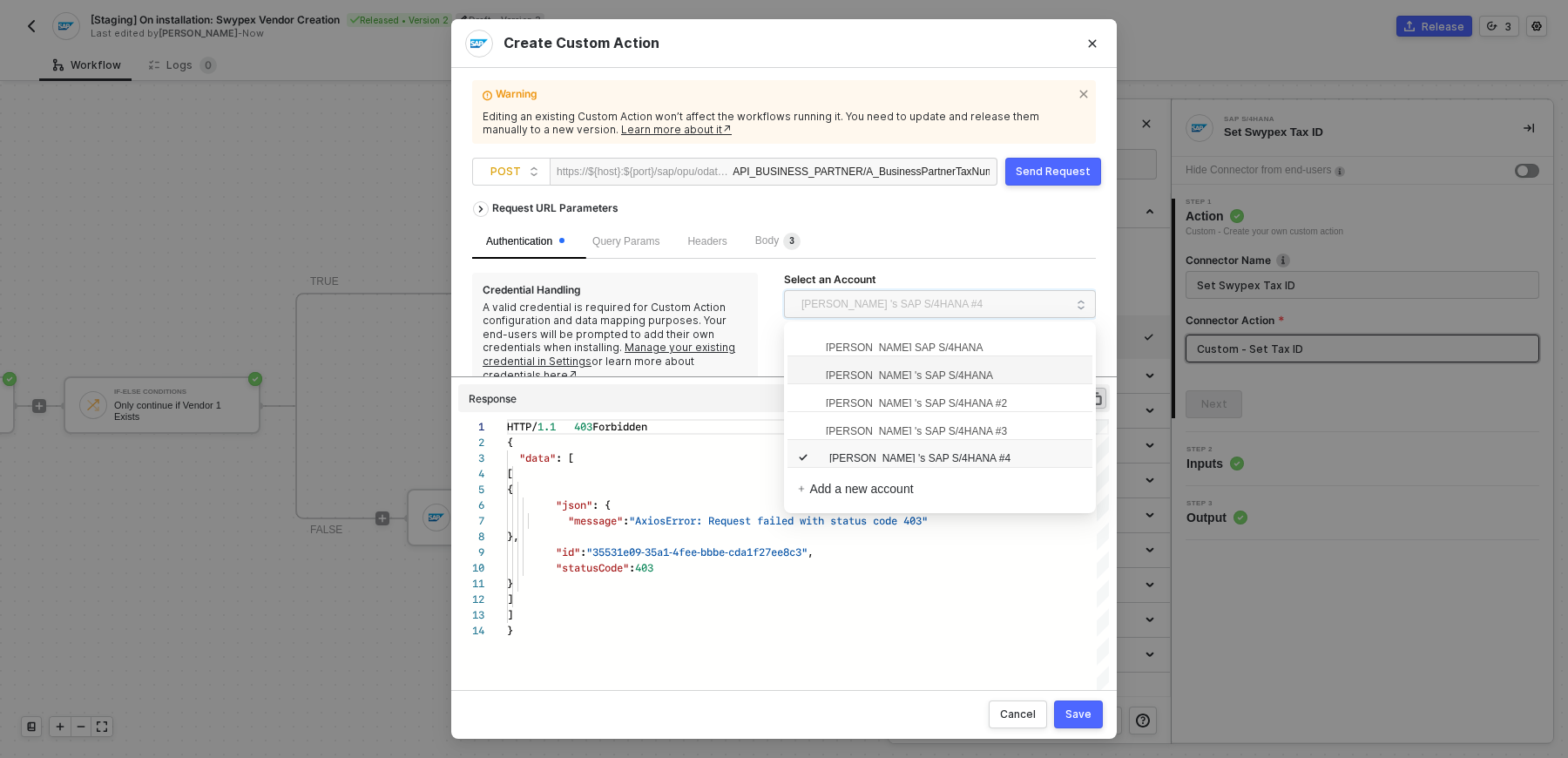
click at [957, 358] on div "[PERSON_NAME] 's SAP S/4HANA" at bounding box center [940, 370] width 305 height 27
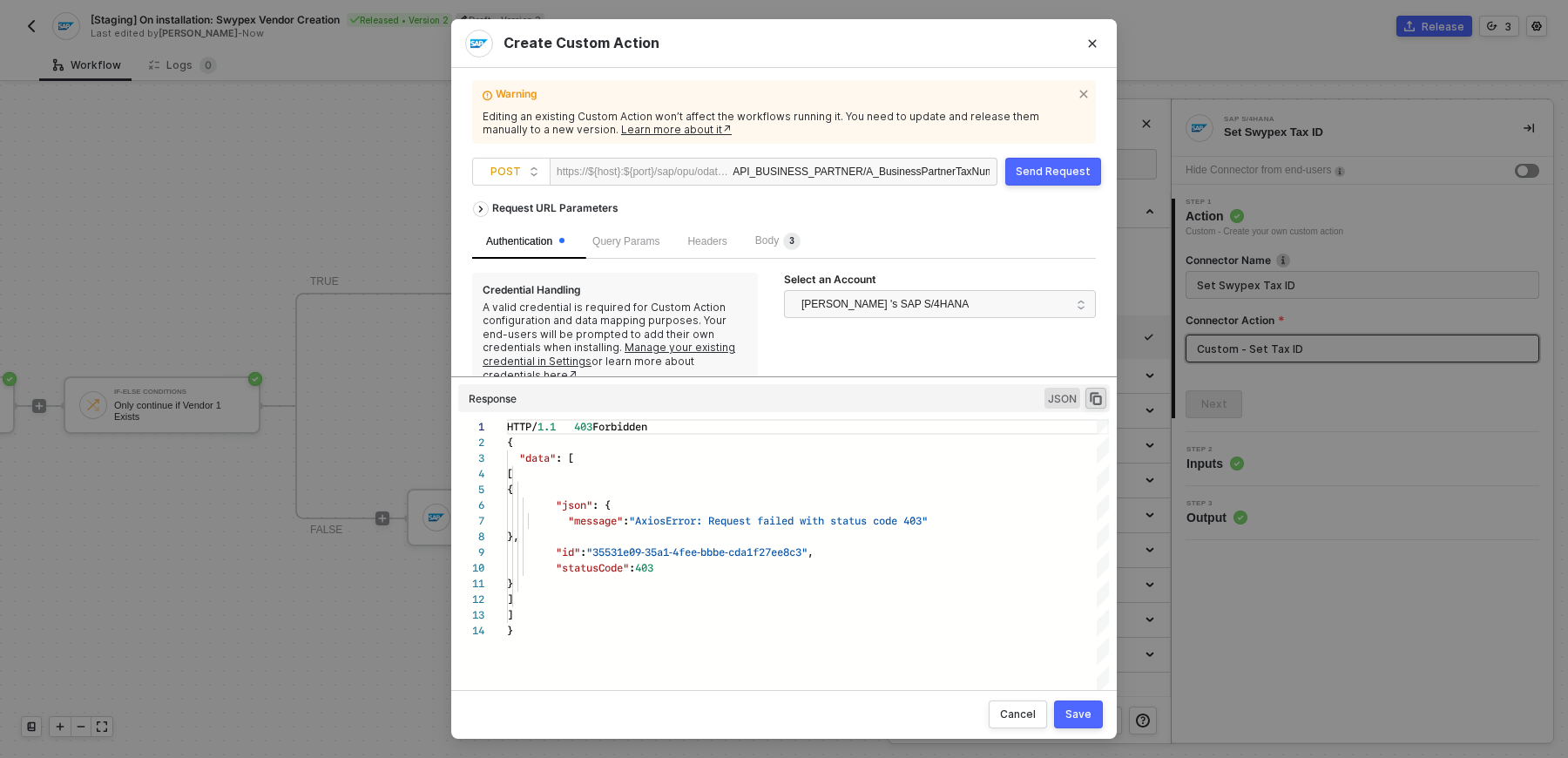
click at [1036, 173] on div "Send Request" at bounding box center [1053, 172] width 75 height 14
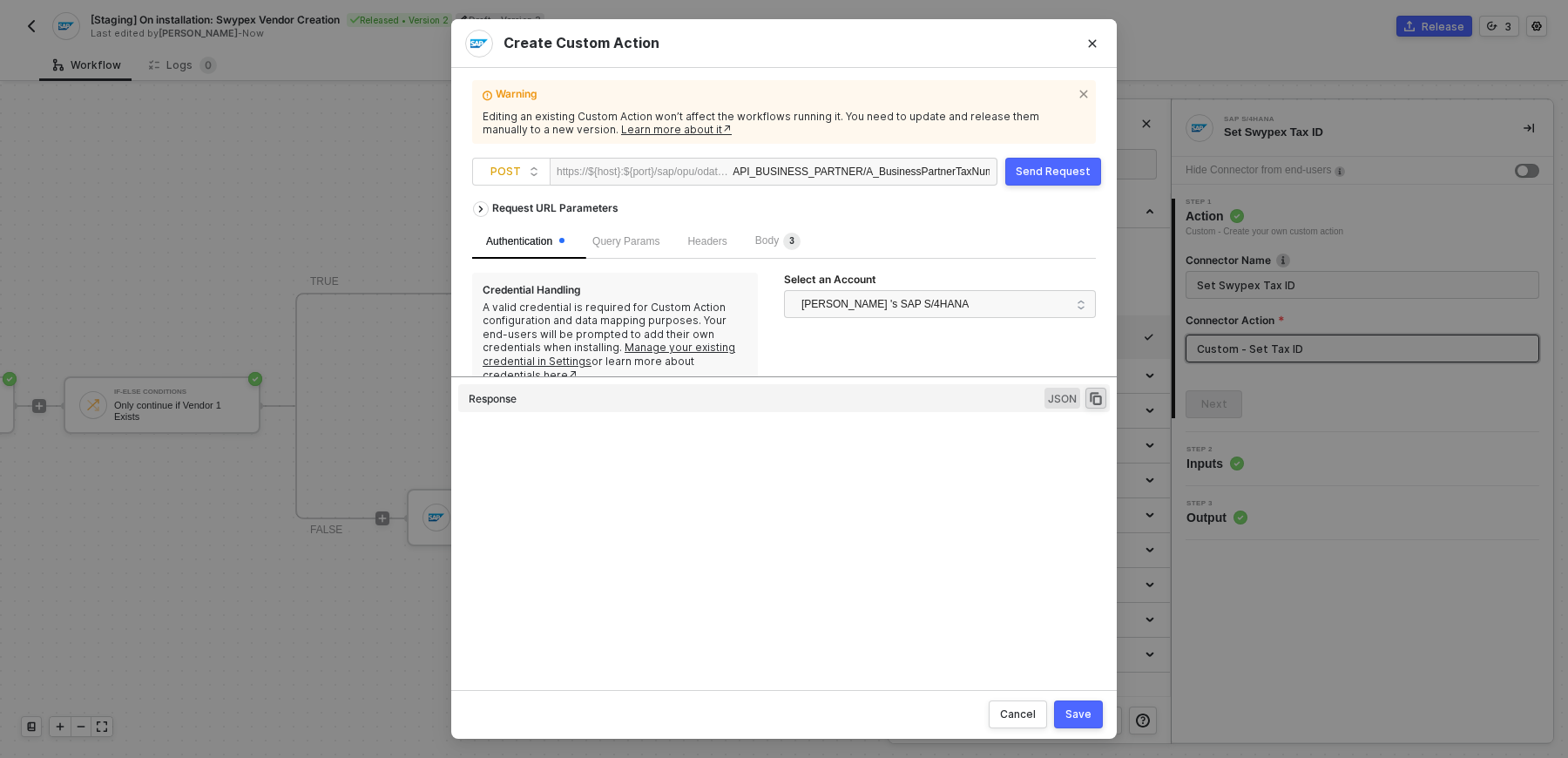
type textarea "HTTP/1.1 403 Forbidden { "data": [ [ { "json": { "message": "AxiosError: Reques…"
